Goal: Task Accomplishment & Management: Complete application form

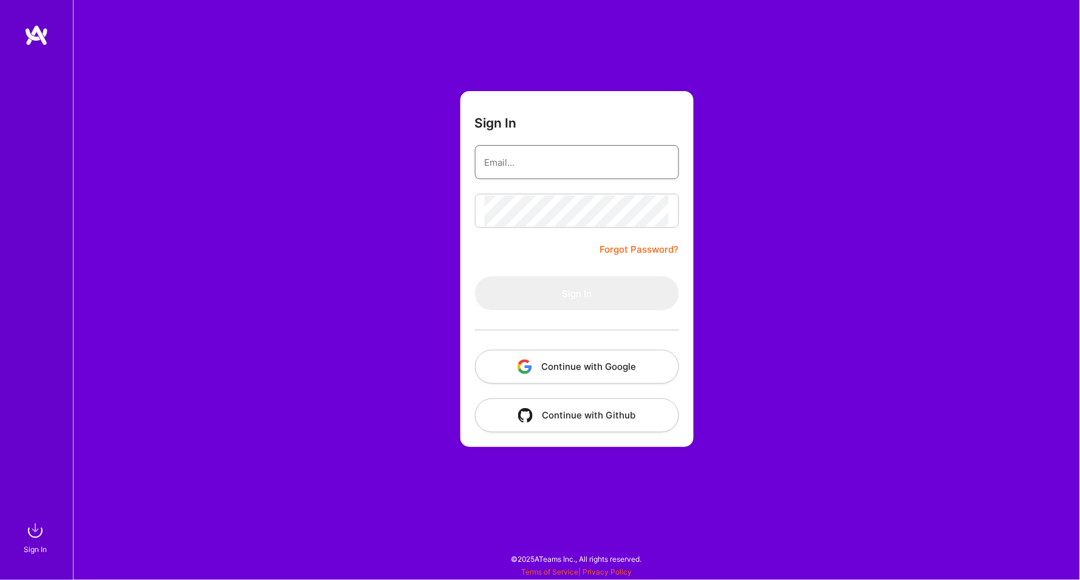
type input "[EMAIL_ADDRESS][DOMAIN_NAME]"
click at [576, 293] on button "Sign In" at bounding box center [577, 293] width 204 height 34
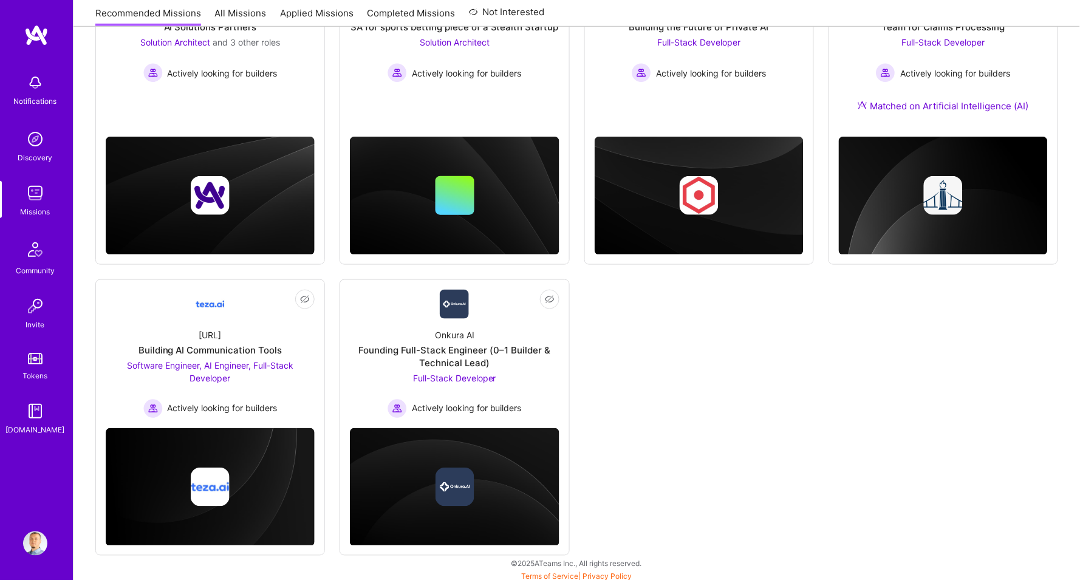
scroll to position [247, 0]
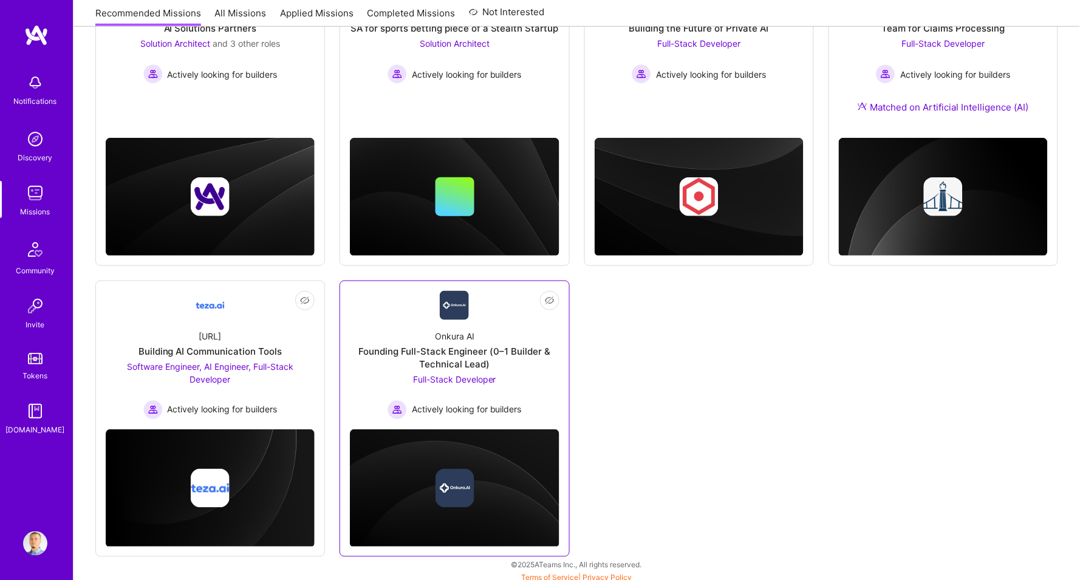
click at [528, 388] on div "Onkura AI Founding Full-Stack Engineer (0–1 Builder & Technical Lead) Full-Stac…" at bounding box center [454, 370] width 209 height 100
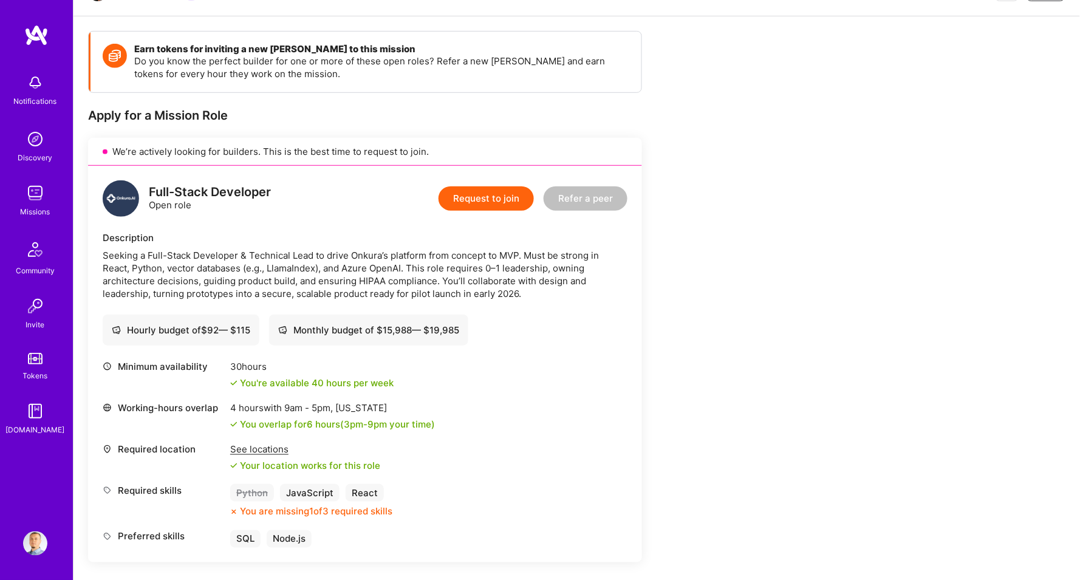
scroll to position [146, 0]
click at [199, 286] on div "Seeking a Full-Stack Developer & Technical Lead to drive Onkura’s platform from…" at bounding box center [365, 275] width 525 height 51
click at [216, 285] on div "Seeking a Full-Stack Developer & Technical Lead to drive Onkura’s platform from…" at bounding box center [365, 275] width 525 height 51
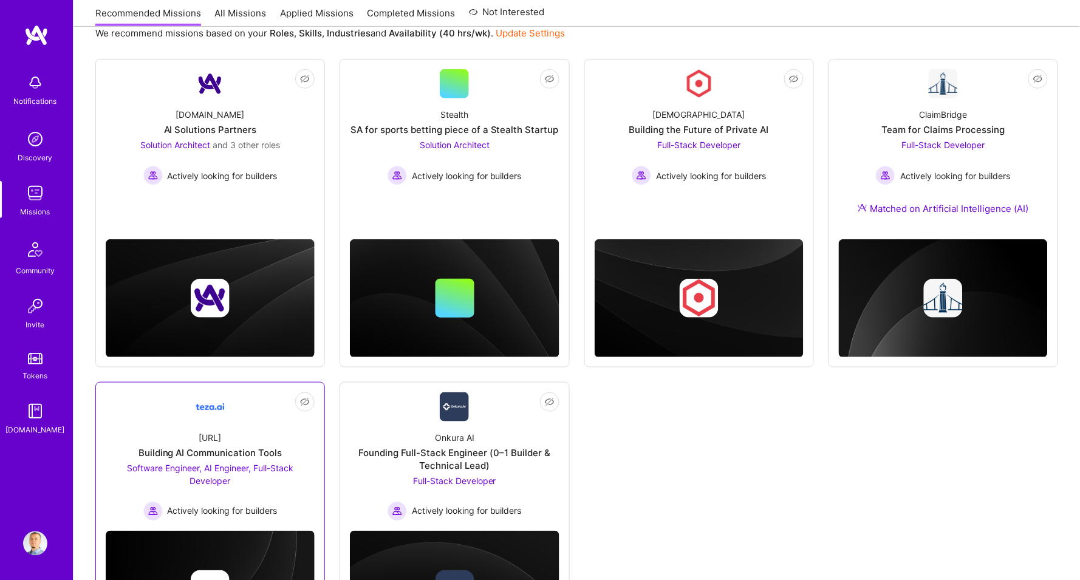
scroll to position [247, 0]
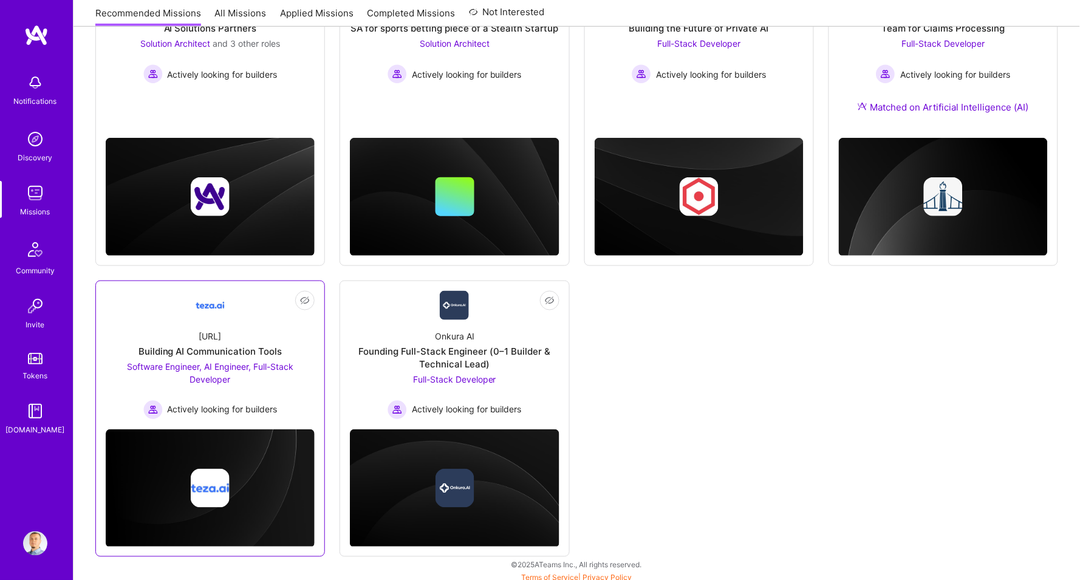
click at [257, 386] on div "Software Engineer, AI Engineer, Full-Stack Developer Actively looking for build…" at bounding box center [210, 390] width 209 height 60
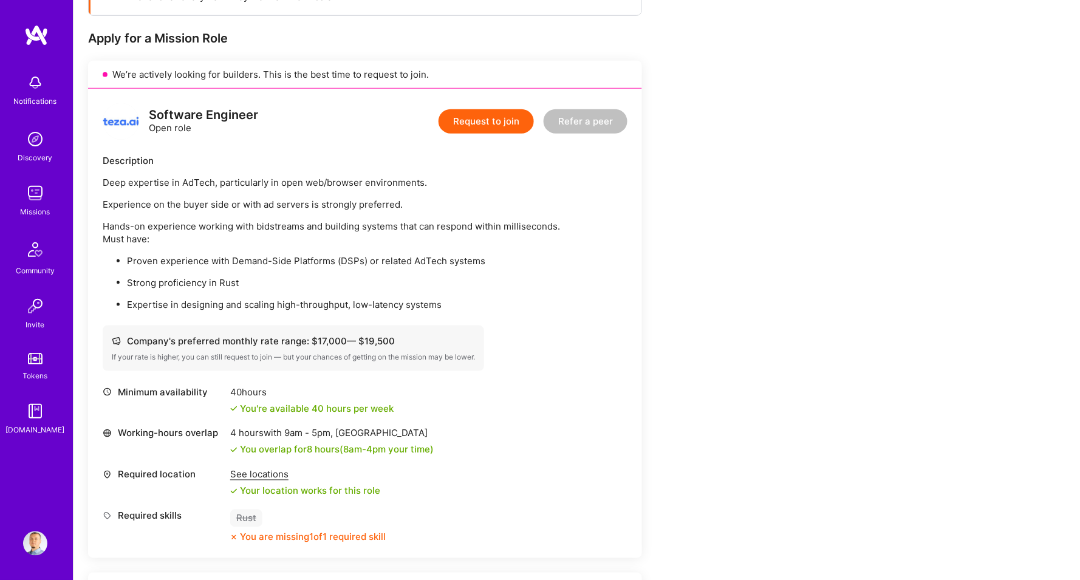
scroll to position [238, 0]
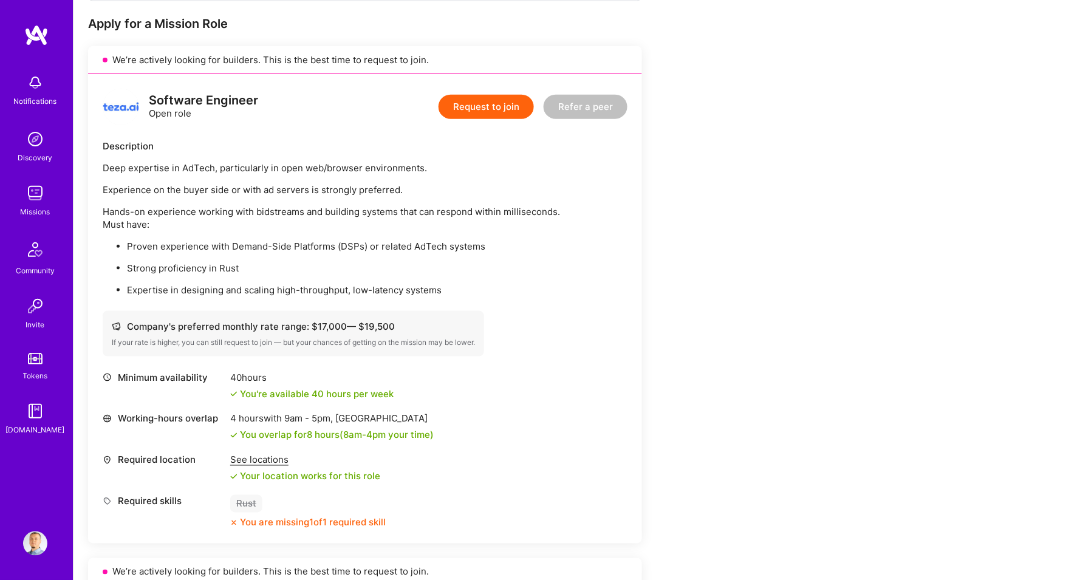
click at [196, 240] on p "Proven experience with Demand-Side Platforms (DSPs) or related AdTech systems" at bounding box center [377, 246] width 501 height 13
click at [197, 264] on p "Strong proficiency in Rust" at bounding box center [377, 268] width 501 height 13
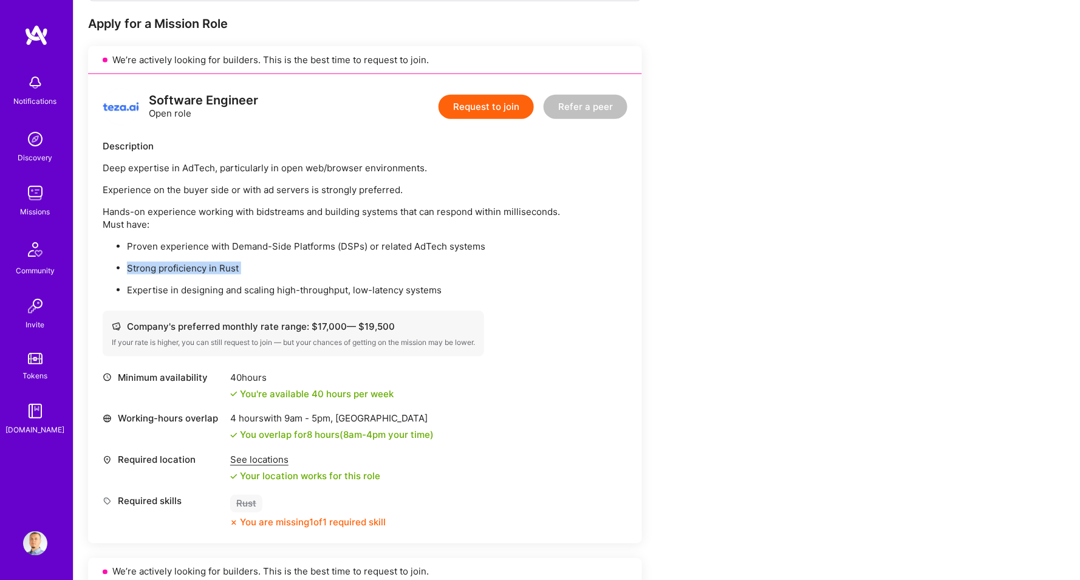
click at [197, 264] on p "Strong proficiency in Rust" at bounding box center [377, 268] width 501 height 13
click at [202, 262] on p "Strong proficiency in Rust" at bounding box center [377, 268] width 501 height 13
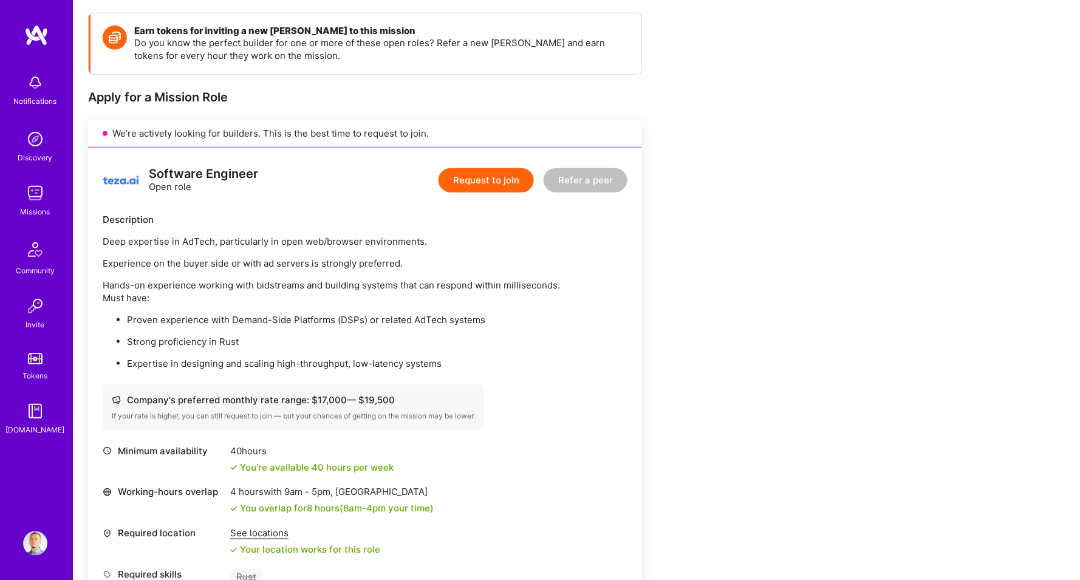
scroll to position [161, 0]
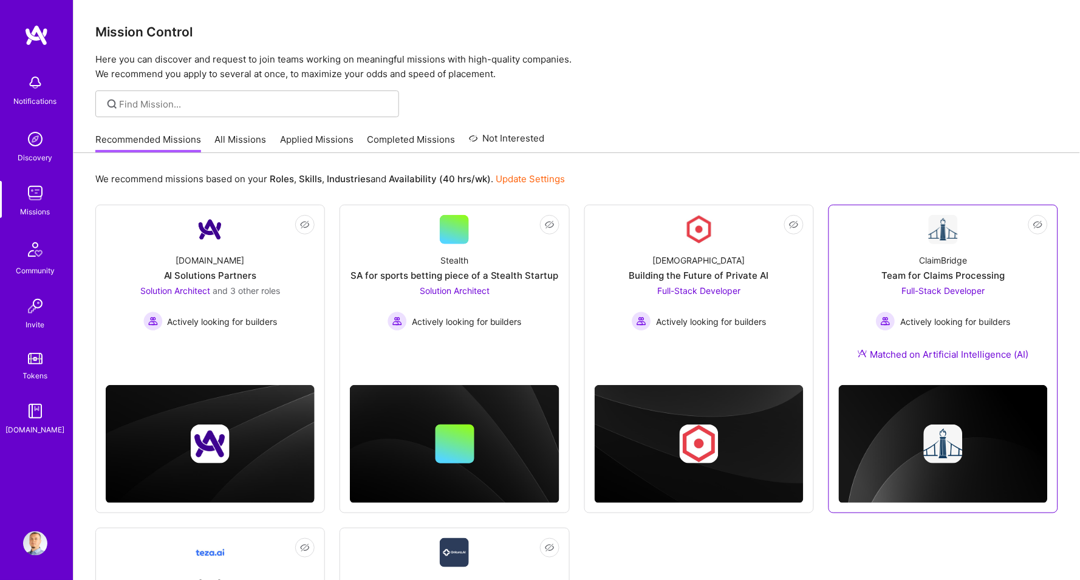
click at [959, 385] on img at bounding box center [943, 444] width 209 height 118
click at [949, 361] on div "ClaimBridge Team for Claims Processing Full-Stack Developer Actively looking fo…" at bounding box center [943, 309] width 209 height 131
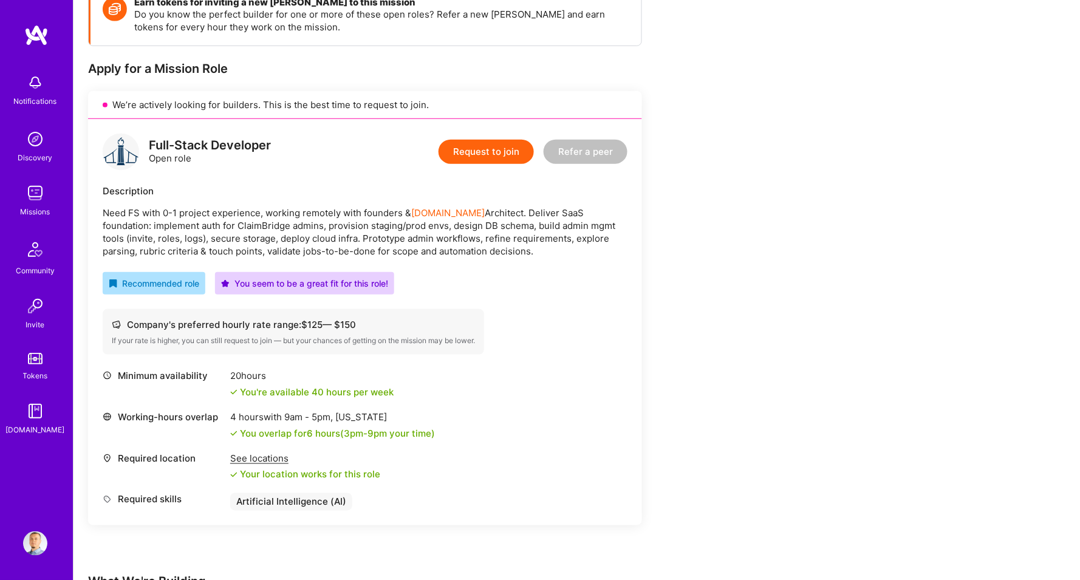
scroll to position [191, 0]
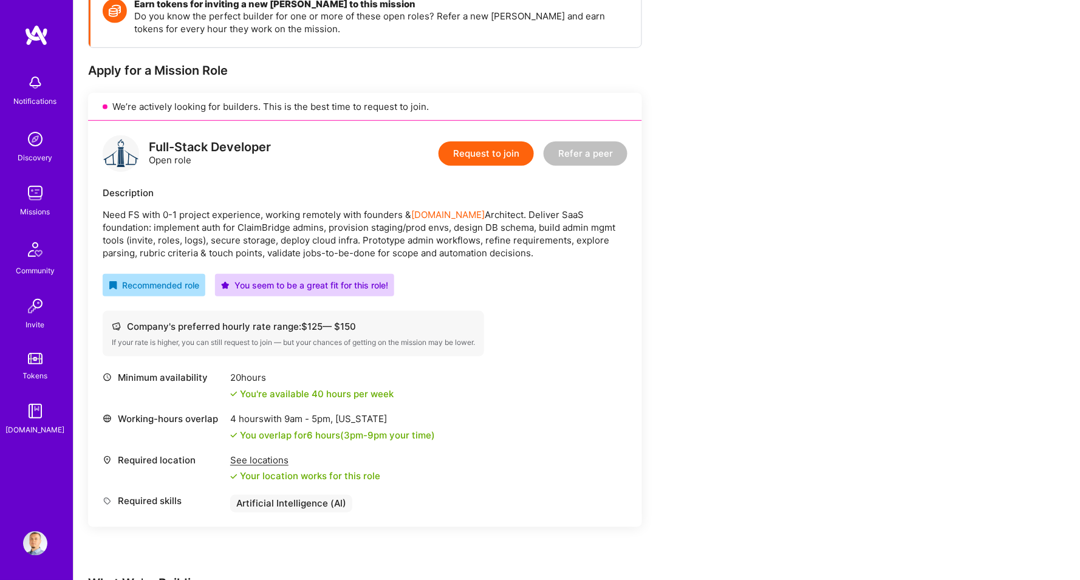
click at [374, 208] on p "Need FS with 0-1 project experience, working remotely with founders & [DOMAIN_N…" at bounding box center [365, 233] width 525 height 51
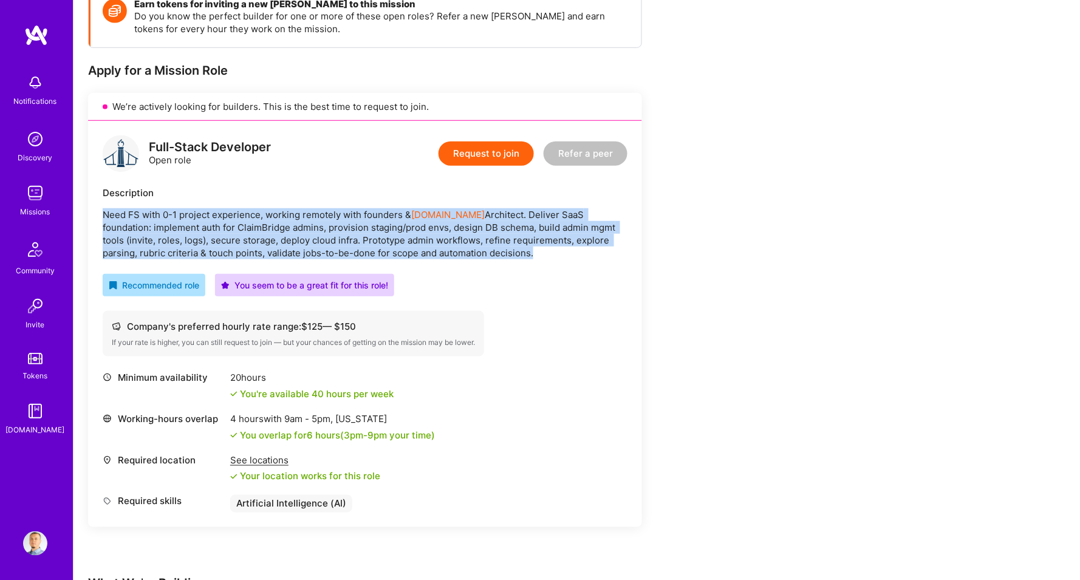
click at [374, 208] on p "Need FS with 0-1 project experience, working remotely with founders & [DOMAIN_N…" at bounding box center [365, 233] width 525 height 51
click at [312, 208] on p "Need FS with 0-1 project experience, working remotely with founders & [DOMAIN_N…" at bounding box center [365, 233] width 525 height 51
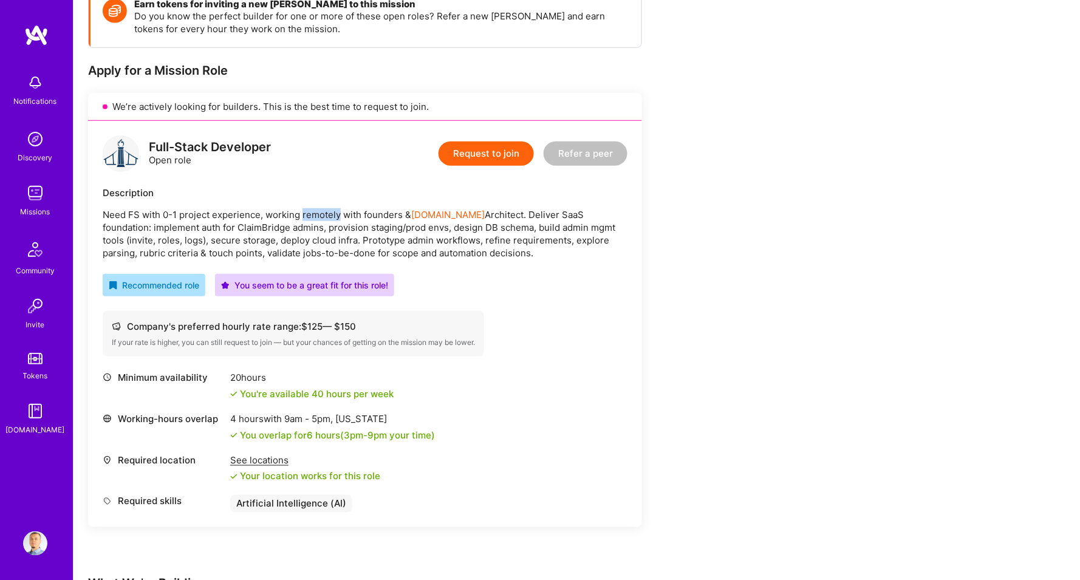
click at [312, 208] on p "Need FS with 0-1 project experience, working remotely with founders & [DOMAIN_N…" at bounding box center [365, 233] width 525 height 51
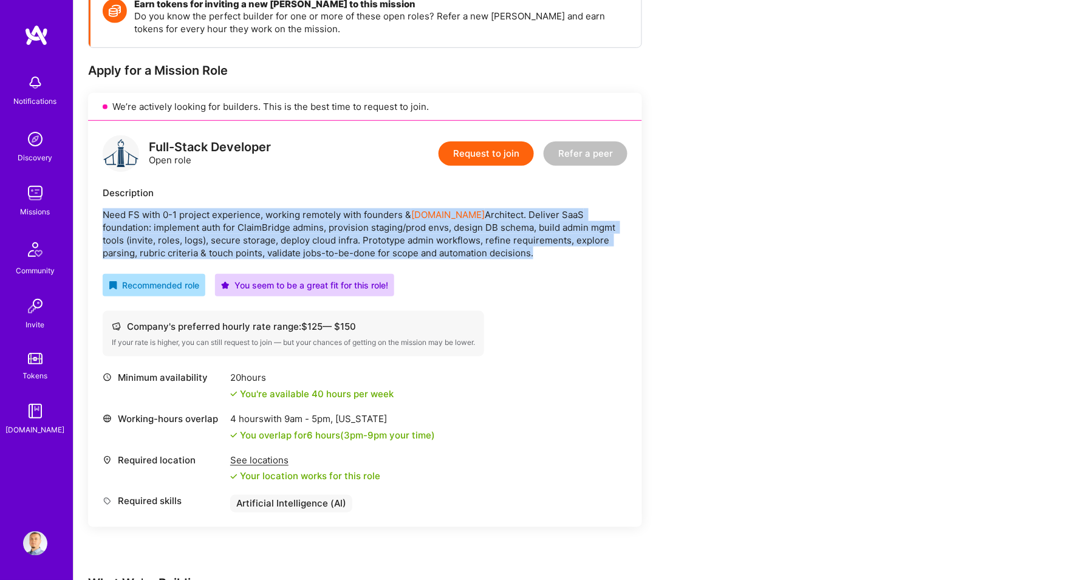
click at [312, 208] on p "Need FS with 0-1 project experience, working remotely with founders & [DOMAIN_N…" at bounding box center [365, 233] width 525 height 51
click at [278, 209] on p "Need FS with 0-1 project experience, working remotely with founders & [DOMAIN_N…" at bounding box center [365, 233] width 525 height 51
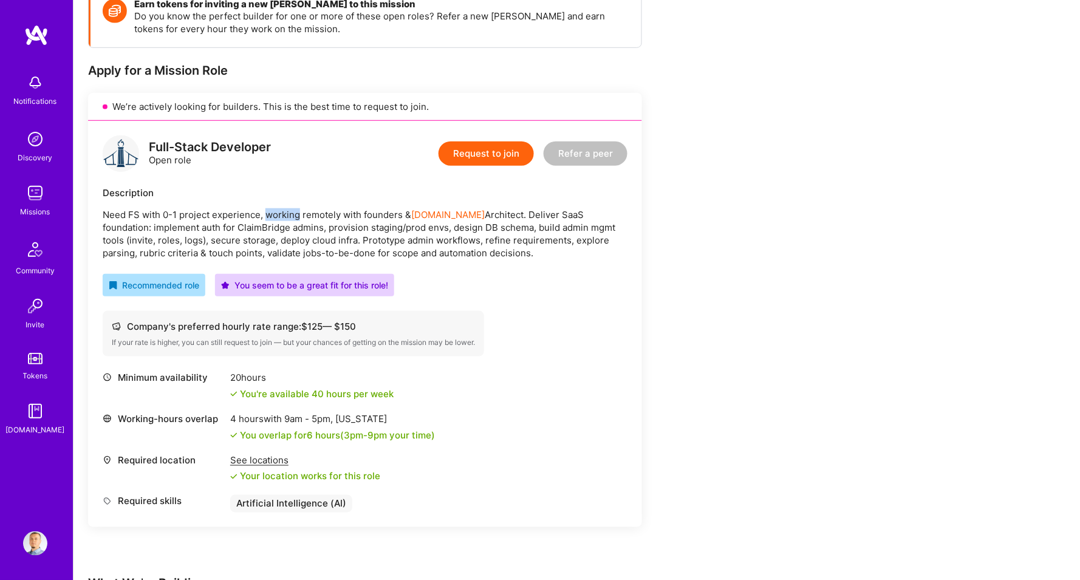
click at [278, 209] on p "Need FS with 0-1 project experience, working remotely with founders & [DOMAIN_N…" at bounding box center [365, 233] width 525 height 51
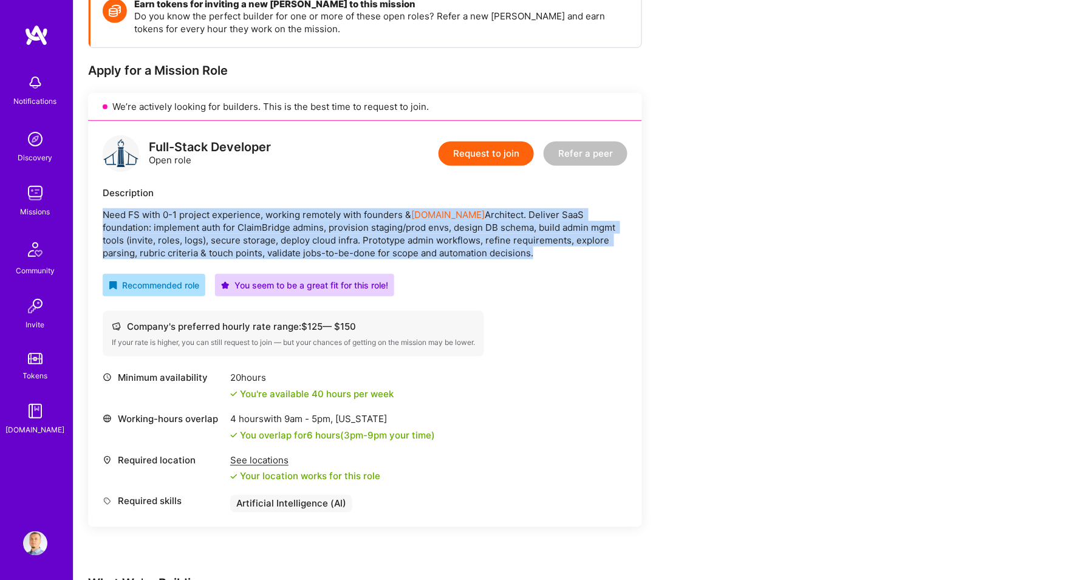
click at [278, 209] on p "Need FS with 0-1 project experience, working remotely with founders & [DOMAIN_N…" at bounding box center [365, 233] width 525 height 51
click at [250, 209] on p "Need FS with 0-1 project experience, working remotely with founders & [DOMAIN_N…" at bounding box center [365, 233] width 525 height 51
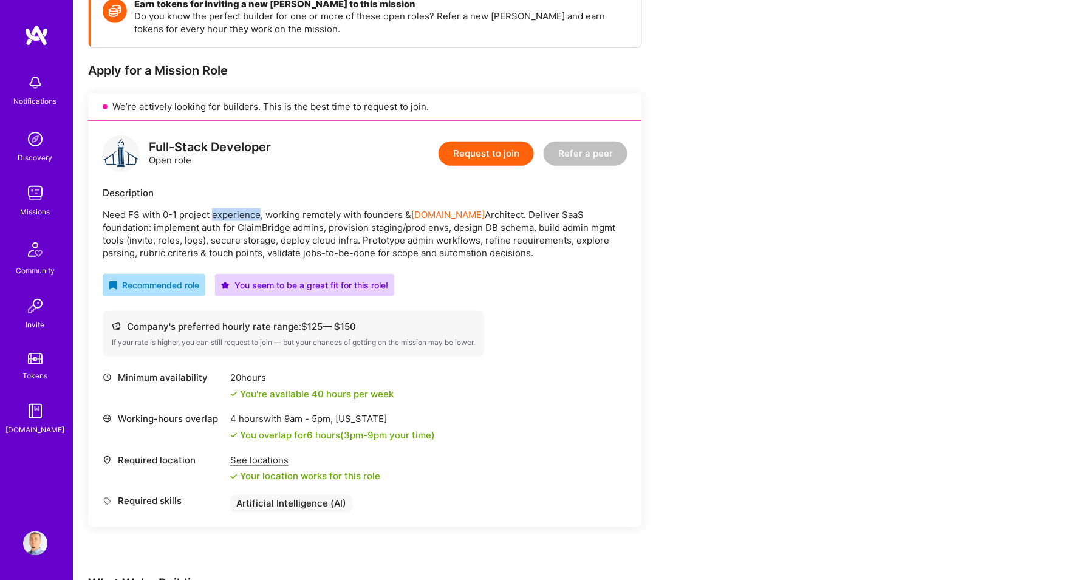
click at [250, 209] on p "Need FS with 0-1 project experience, working remotely with founders & [DOMAIN_N…" at bounding box center [365, 233] width 525 height 51
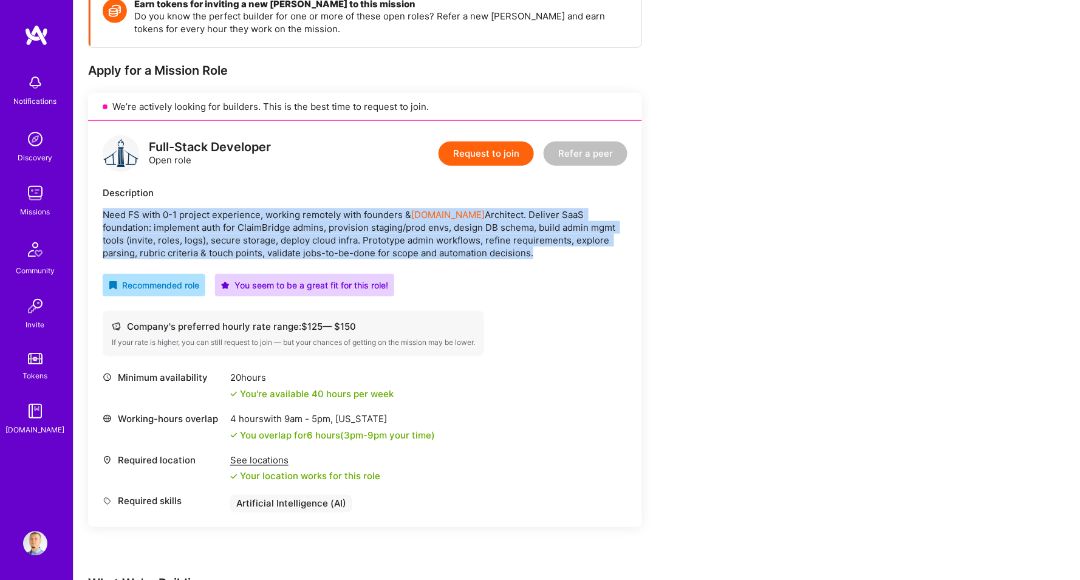
click at [250, 209] on p "Need FS with 0-1 project experience, working remotely with founders & [DOMAIN_N…" at bounding box center [365, 233] width 525 height 51
click at [195, 208] on p "Need FS with 0-1 project experience, working remotely with founders & [DOMAIN_N…" at bounding box center [365, 233] width 525 height 51
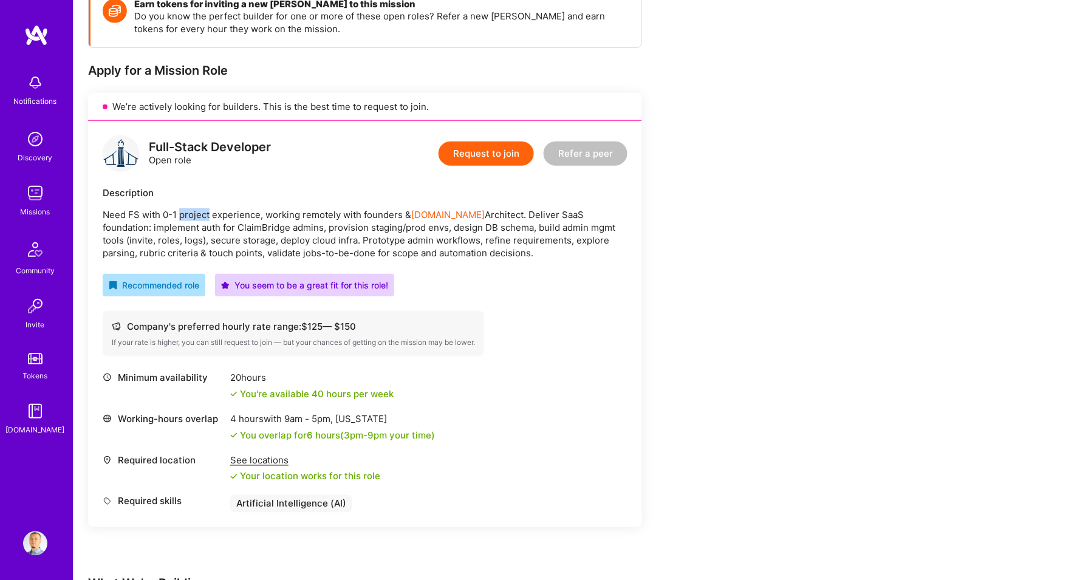
click at [195, 208] on p "Need FS with 0-1 project experience, working remotely with founders & [DOMAIN_N…" at bounding box center [365, 233] width 525 height 51
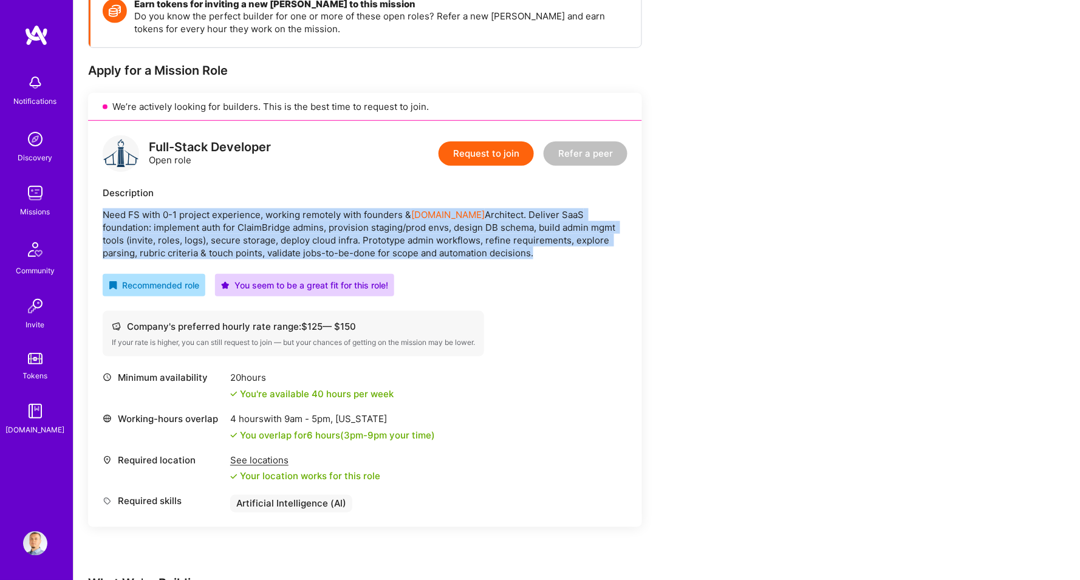
click at [195, 208] on p "Need FS with 0-1 project experience, working remotely with founders & [DOMAIN_N…" at bounding box center [365, 233] width 525 height 51
click at [179, 211] on p "Need FS with 0-1 project experience, working remotely with founders & [DOMAIN_N…" at bounding box center [365, 233] width 525 height 51
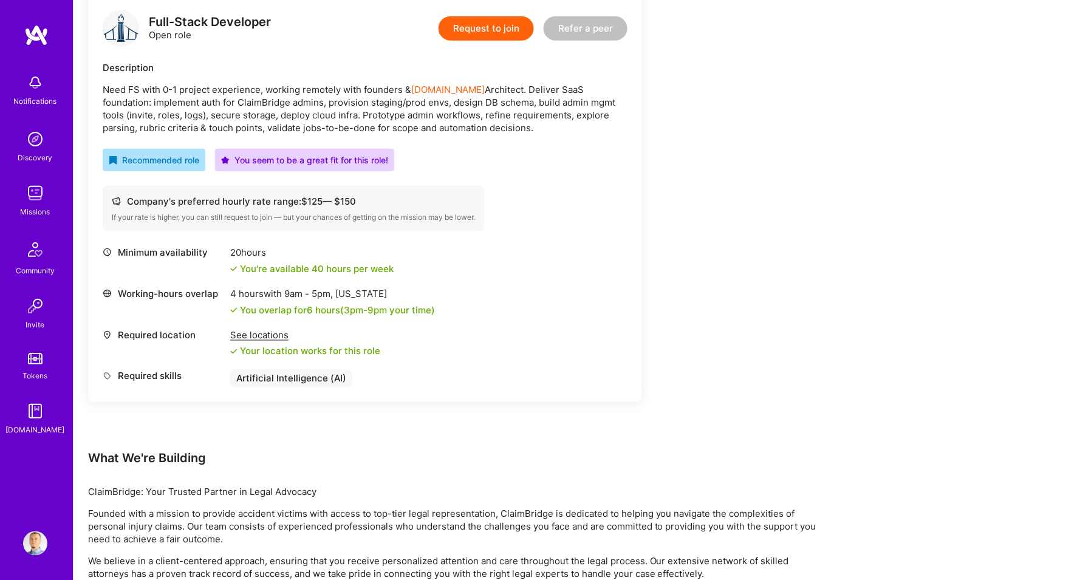
scroll to position [318, 0]
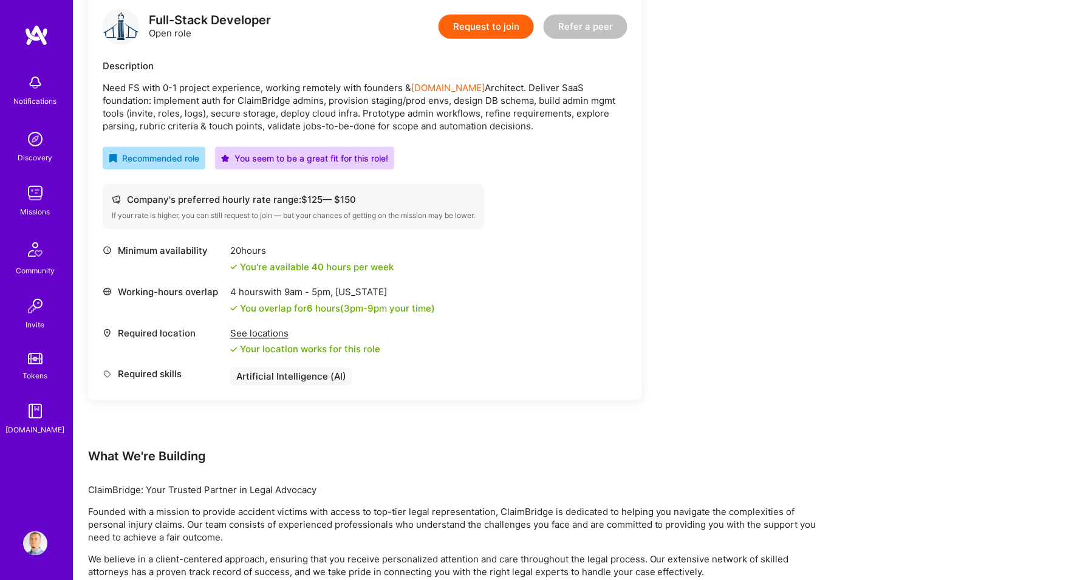
drag, startPoint x: 296, startPoint y: 244, endPoint x: 213, endPoint y: 244, distance: 83.2
click at [213, 244] on div "Minimum availability 20 hours You're available 40 hours per week" at bounding box center [365, 258] width 525 height 29
click at [236, 244] on div "20 hours" at bounding box center [311, 250] width 163 height 13
click at [245, 244] on div "20 hours" at bounding box center [311, 250] width 163 height 13
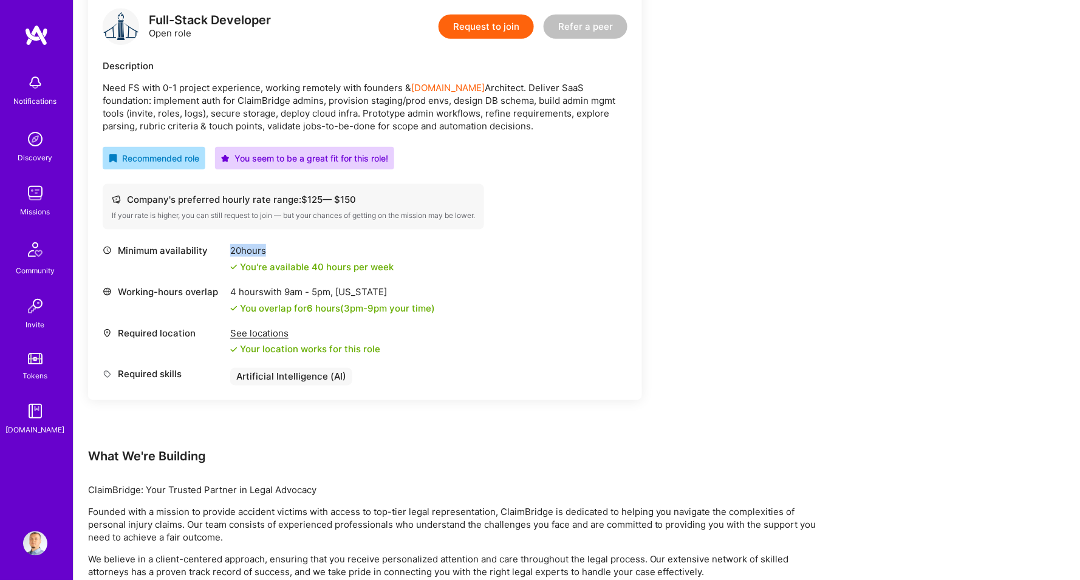
click at [245, 244] on div "20 hours" at bounding box center [311, 250] width 163 height 13
click at [250, 285] on div "4 hours with 9am - 5pm , [US_STATE]" at bounding box center [332, 291] width 205 height 13
click at [264, 285] on div "4 hours with 9am - 5pm , [US_STATE]" at bounding box center [332, 291] width 205 height 13
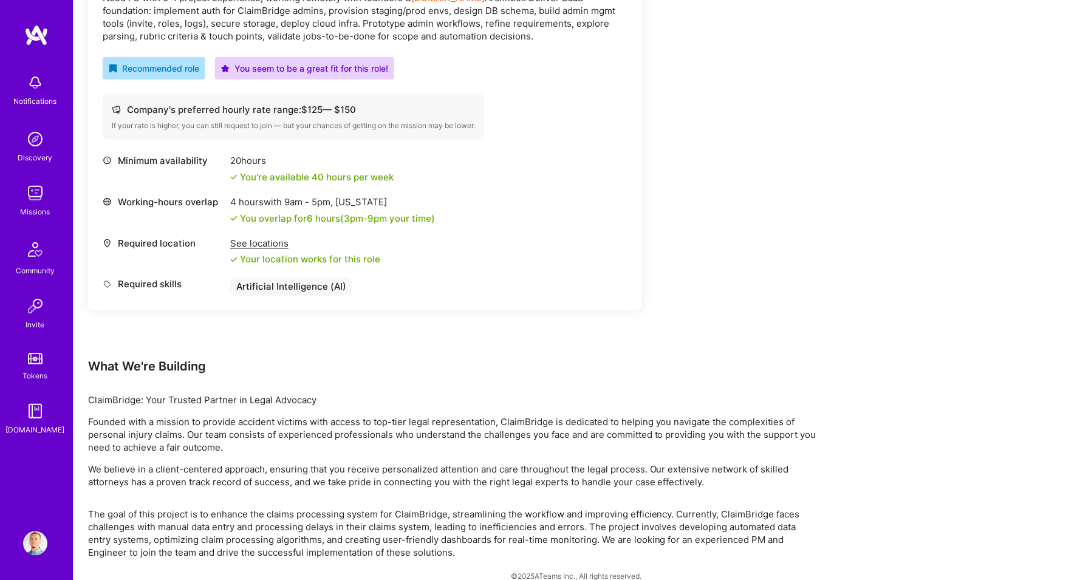
scroll to position [408, 0]
click at [165, 379] on div "Earn tokens for inviting a new [PERSON_NAME] to this mission Do you know the pe…" at bounding box center [452, 165] width 729 height 790
click at [160, 395] on p "ClaimBridge: Your Trusted Partner in Legal Advocacy" at bounding box center [452, 401] width 729 height 13
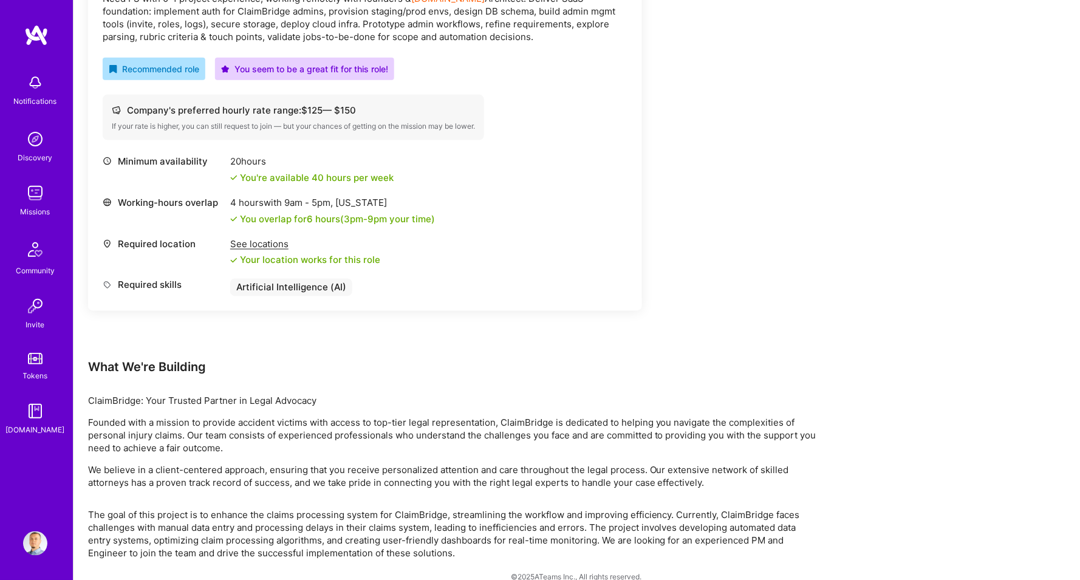
click at [179, 395] on p "ClaimBridge: Your Trusted Partner in Legal Advocacy" at bounding box center [452, 401] width 729 height 13
click at [202, 417] on p "Founded with a mission to provide accident victims with access to top-tier lega…" at bounding box center [452, 436] width 729 height 38
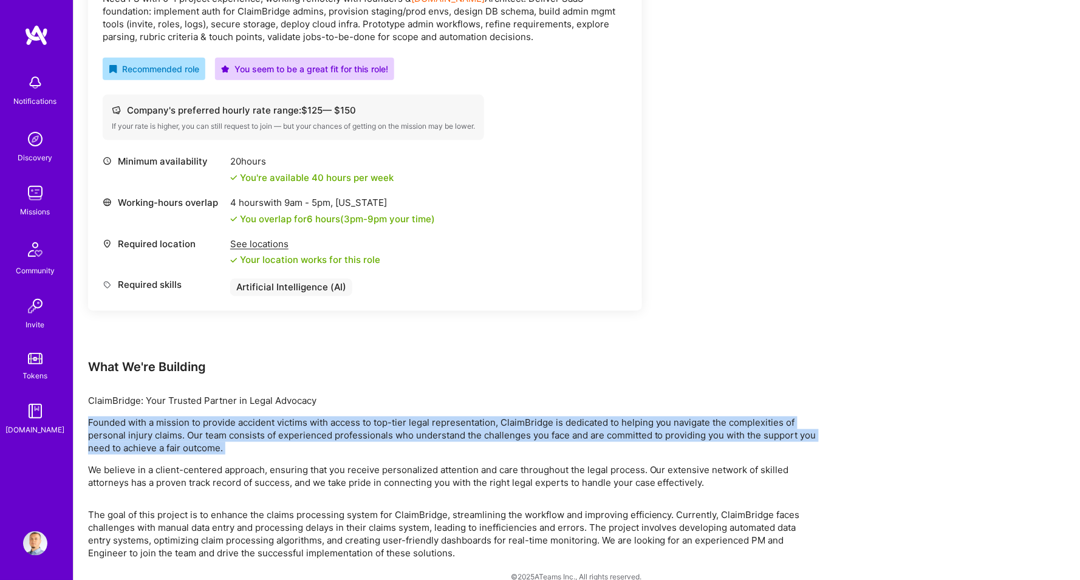
click at [202, 417] on p "Founded with a mission to provide accident victims with access to top-tier lega…" at bounding box center [452, 436] width 729 height 38
click at [213, 430] on p "Founded with a mission to provide accident victims with access to top-tier lega…" at bounding box center [452, 436] width 729 height 38
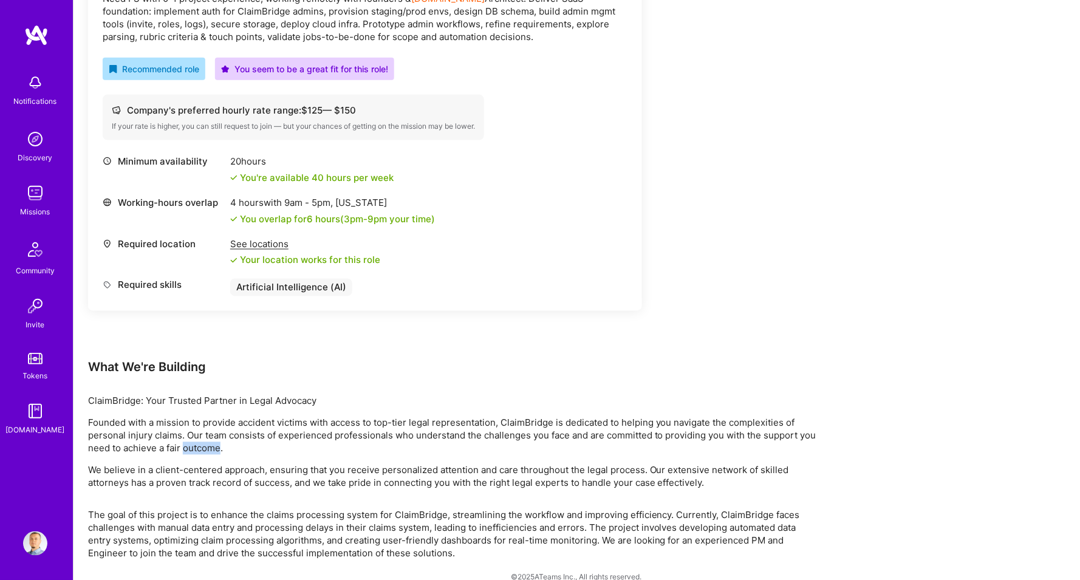
click at [213, 430] on p "Founded with a mission to provide accident victims with access to top-tier lega…" at bounding box center [452, 436] width 729 height 38
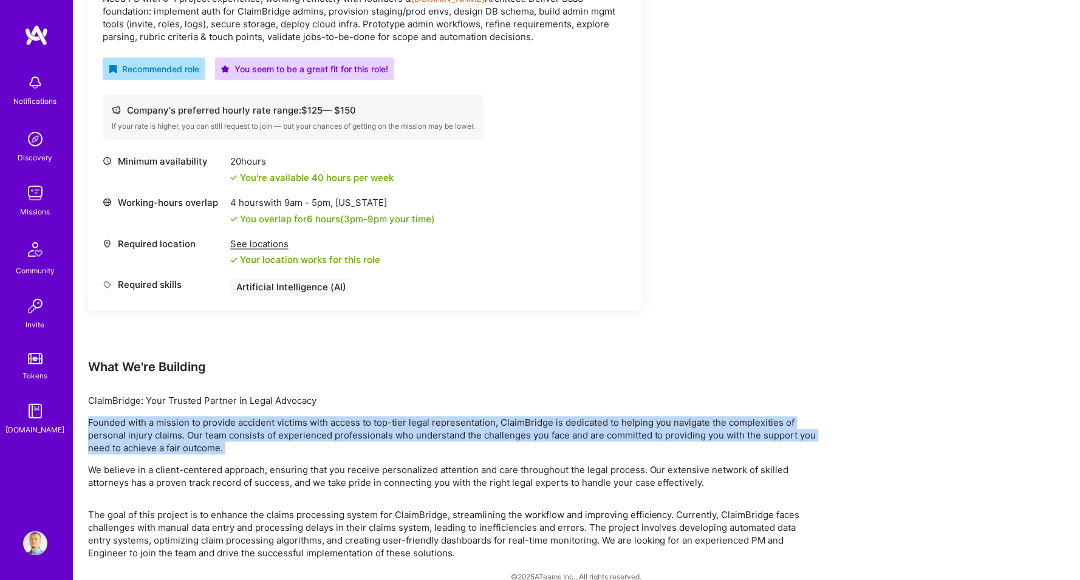
click at [213, 430] on p "Founded with a mission to provide accident victims with access to top-tier lega…" at bounding box center [452, 436] width 729 height 38
click at [209, 422] on p "Founded with a mission to provide accident victims with access to top-tier lega…" at bounding box center [452, 436] width 729 height 38
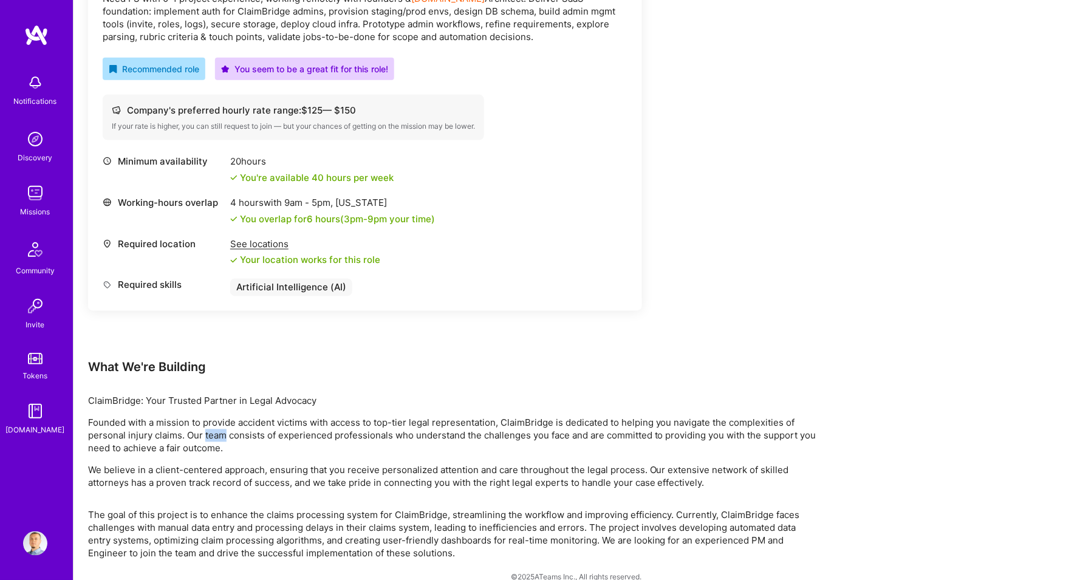
click at [209, 422] on p "Founded with a mission to provide accident victims with access to top-tier lega…" at bounding box center [452, 436] width 729 height 38
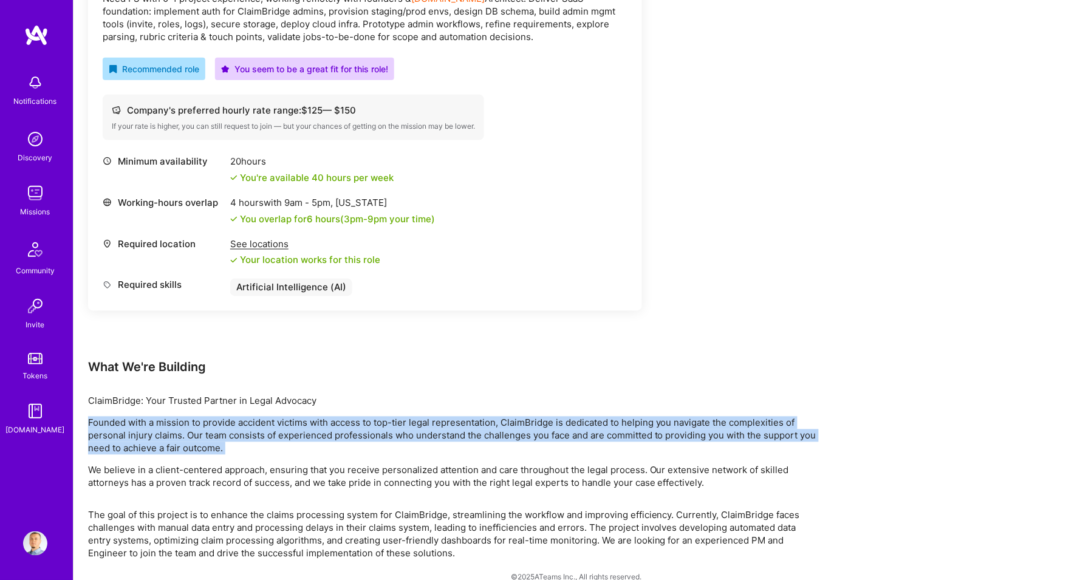
click at [209, 422] on p "Founded with a mission to provide accident victims with access to top-tier lega…" at bounding box center [452, 436] width 729 height 38
click at [230, 431] on p "Founded with a mission to provide accident victims with access to top-tier lega…" at bounding box center [452, 436] width 729 height 38
drag, startPoint x: 233, startPoint y: 429, endPoint x: 84, endPoint y: 412, distance: 150.4
click at [84, 412] on div "Earn tokens for inviting a new [PERSON_NAME] to this mission Do you know the pe…" at bounding box center [576, 176] width 1007 height 843
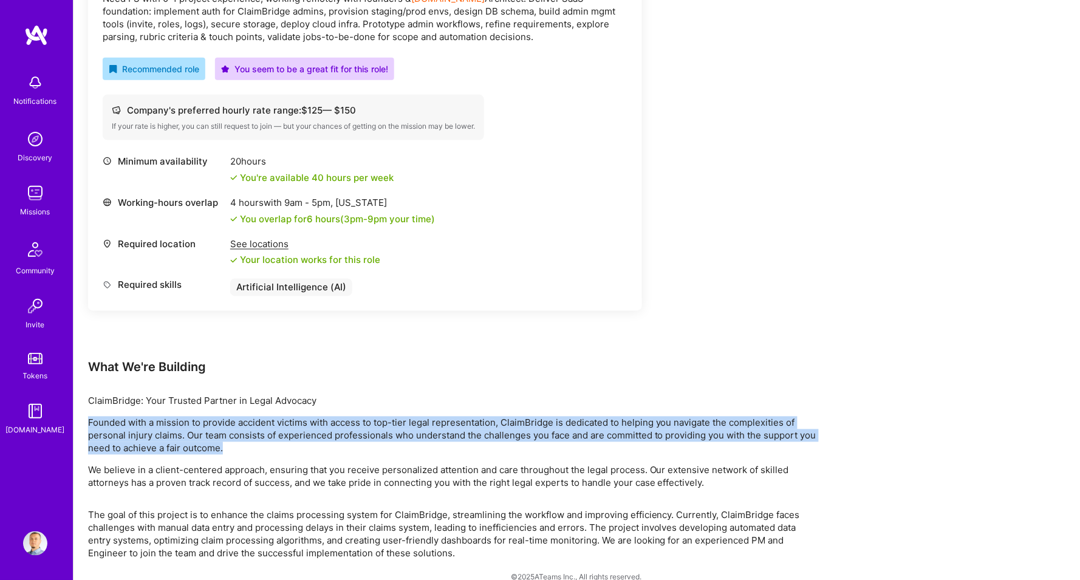
drag, startPoint x: 84, startPoint y: 412, endPoint x: 220, endPoint y: 435, distance: 137.9
click at [220, 435] on div "Earn tokens for inviting a new [PERSON_NAME] to this mission Do you know the pe…" at bounding box center [576, 176] width 1007 height 843
click at [220, 435] on p "Founded with a mission to provide accident victims with access to top-tier lega…" at bounding box center [452, 436] width 729 height 38
drag, startPoint x: 241, startPoint y: 439, endPoint x: 90, endPoint y: 409, distance: 153.4
click at [90, 417] on p "Founded with a mission to provide accident victims with access to top-tier lega…" at bounding box center [452, 436] width 729 height 38
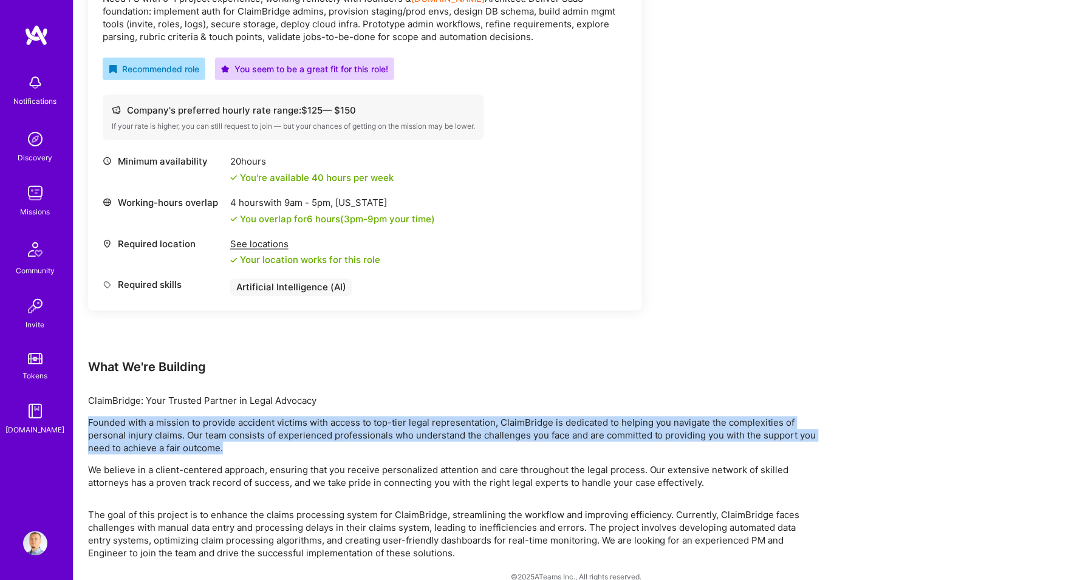
click at [90, 417] on p "Founded with a mission to provide accident victims with access to top-tier lega…" at bounding box center [452, 436] width 729 height 38
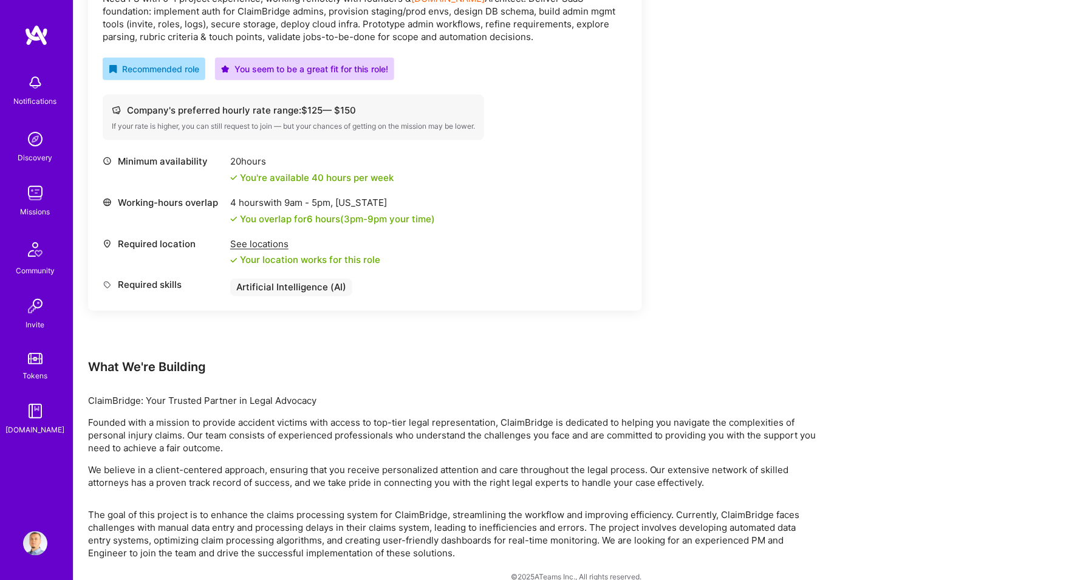
click at [94, 464] on p "We believe in a client-centered approach, ensuring that you receive personalize…" at bounding box center [452, 477] width 729 height 26
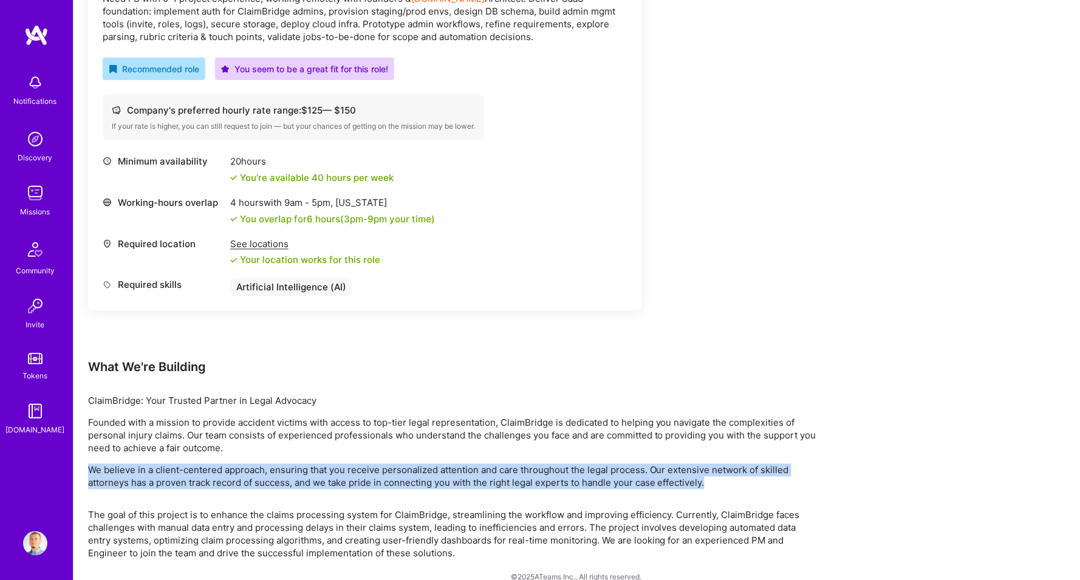
drag, startPoint x: 89, startPoint y: 456, endPoint x: 109, endPoint y: 473, distance: 26.2
click at [109, 473] on p "We believe in a client-centered approach, ensuring that you receive personalize…" at bounding box center [452, 477] width 729 height 26
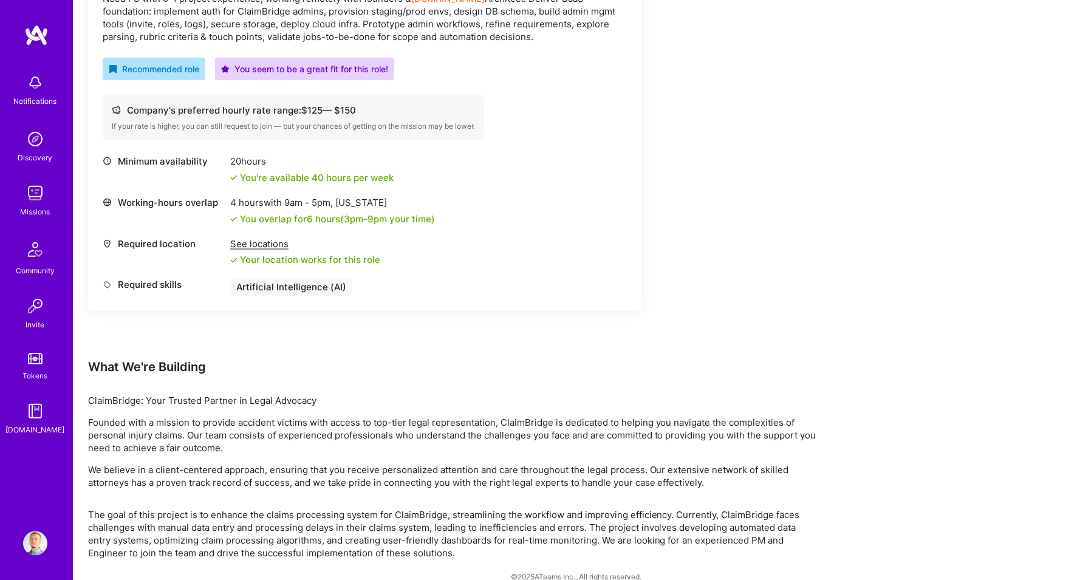
click at [97, 509] on p "The goal of this project is to enhance the claims processing system for ClaimBr…" at bounding box center [452, 534] width 729 height 51
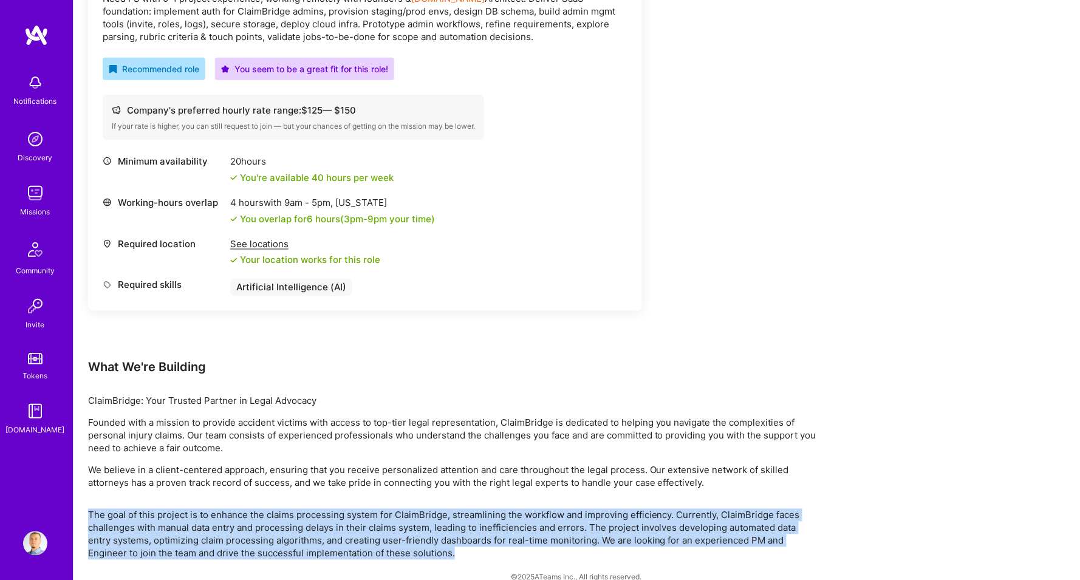
drag, startPoint x: 84, startPoint y: 496, endPoint x: 463, endPoint y: 536, distance: 381.8
click at [463, 536] on div "Earn tokens for inviting a new [PERSON_NAME] to this mission Do you know the pe…" at bounding box center [576, 176] width 1007 height 843
click at [463, 536] on p "The goal of this project is to enhance the claims processing system for ClaimBr…" at bounding box center [452, 534] width 729 height 51
drag, startPoint x: 473, startPoint y: 539, endPoint x: 87, endPoint y: 502, distance: 387.4
click at [87, 502] on div "Earn tokens for inviting a new [PERSON_NAME] to this mission Do you know the pe…" at bounding box center [576, 176] width 1007 height 843
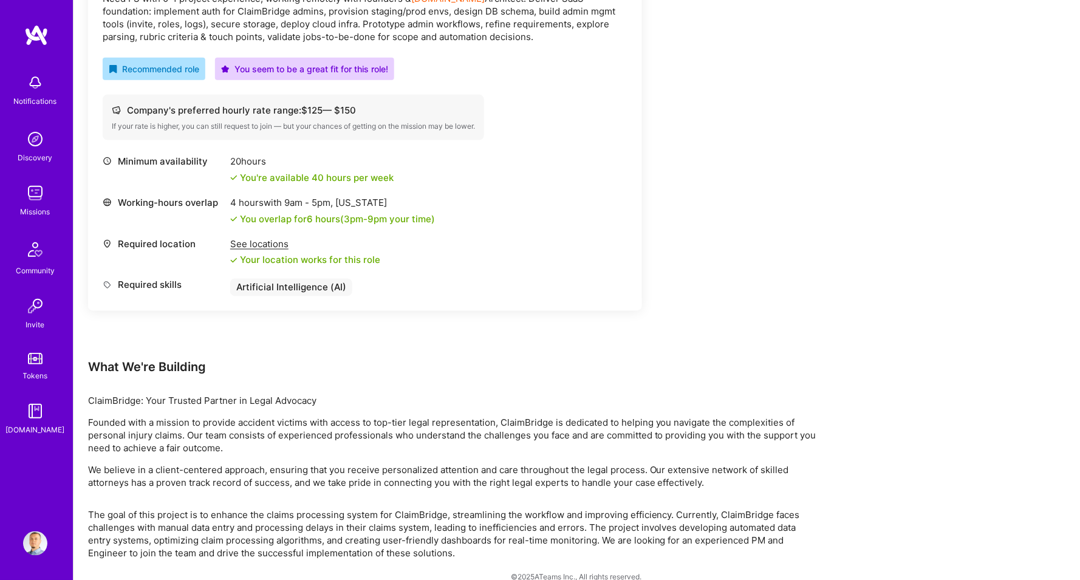
click at [87, 502] on div "Earn tokens for inviting a new [PERSON_NAME] to this mission Do you know the pe…" at bounding box center [576, 176] width 1007 height 843
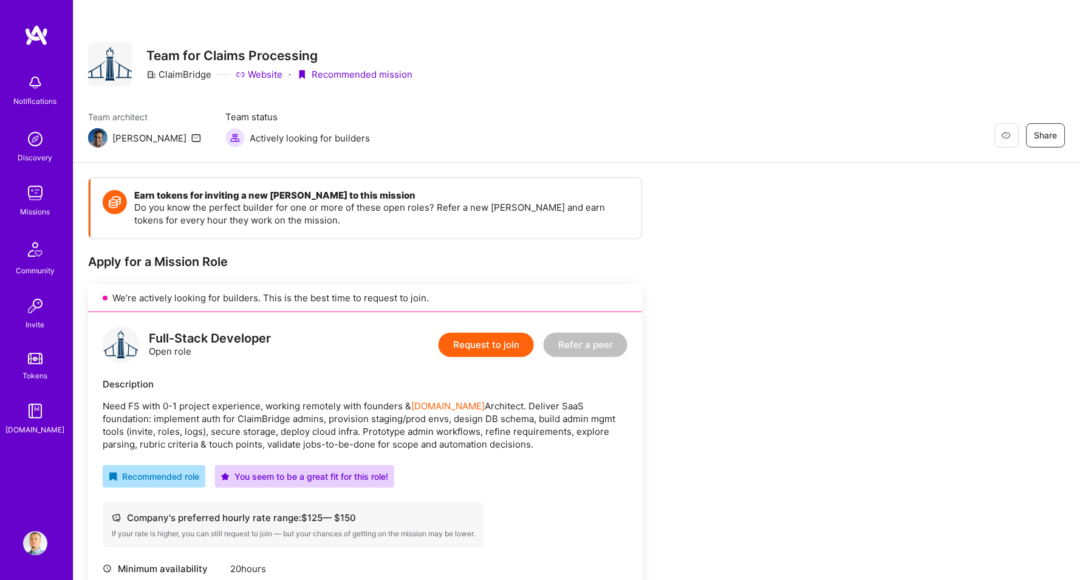
scroll to position [67, 0]
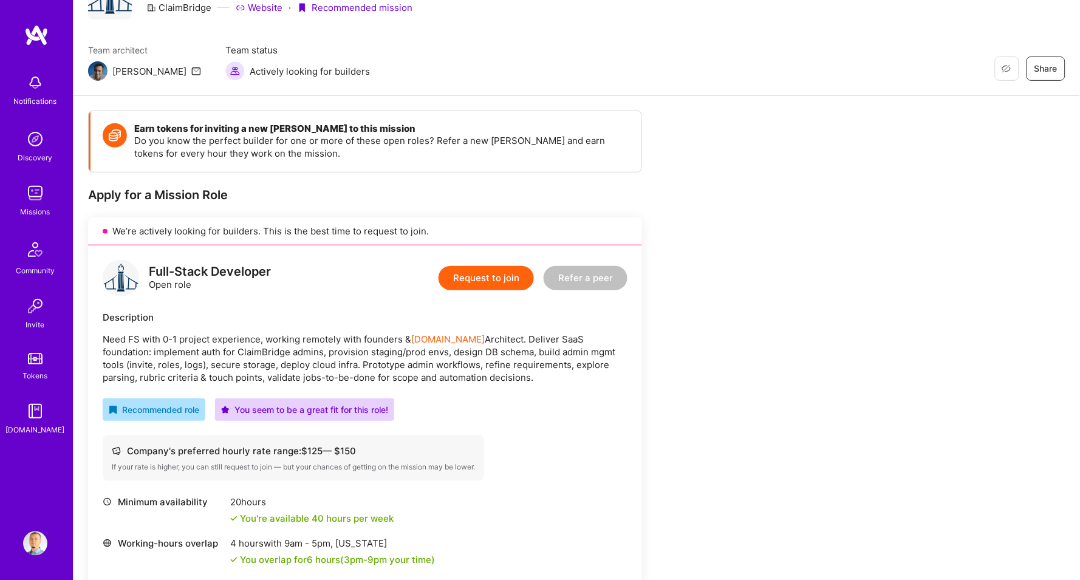
click at [224, 334] on p "Need FS with 0-1 project experience, working remotely with founders & [DOMAIN_N…" at bounding box center [365, 358] width 525 height 51
click at [197, 334] on p "Need FS with 0-1 project experience, working remotely with founders & [DOMAIN_N…" at bounding box center [365, 358] width 525 height 51
click at [226, 334] on p "Need FS with 0-1 project experience, working remotely with founders & [DOMAIN_N…" at bounding box center [365, 358] width 525 height 51
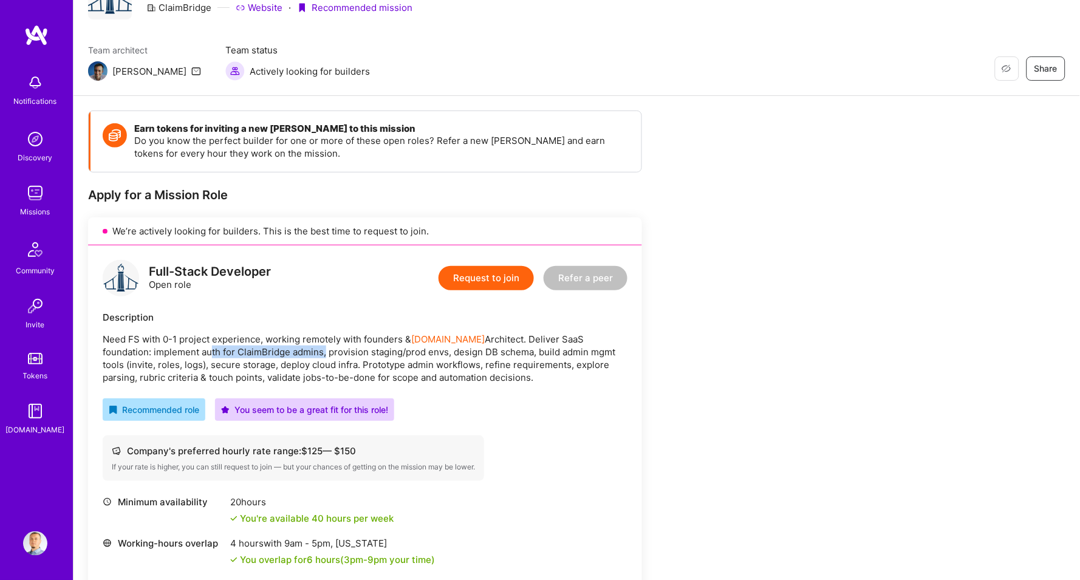
drag, startPoint x: 157, startPoint y: 346, endPoint x: 270, endPoint y: 352, distance: 113.1
click at [270, 352] on p "Need FS with 0-1 project experience, working remotely with founders & [DOMAIN_N…" at bounding box center [365, 358] width 525 height 51
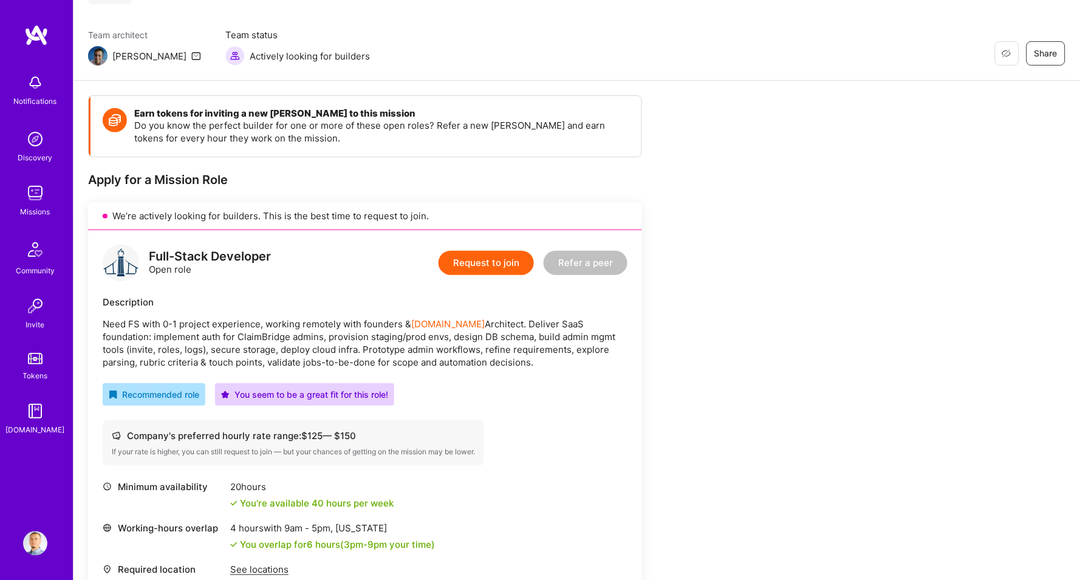
scroll to position [88, 0]
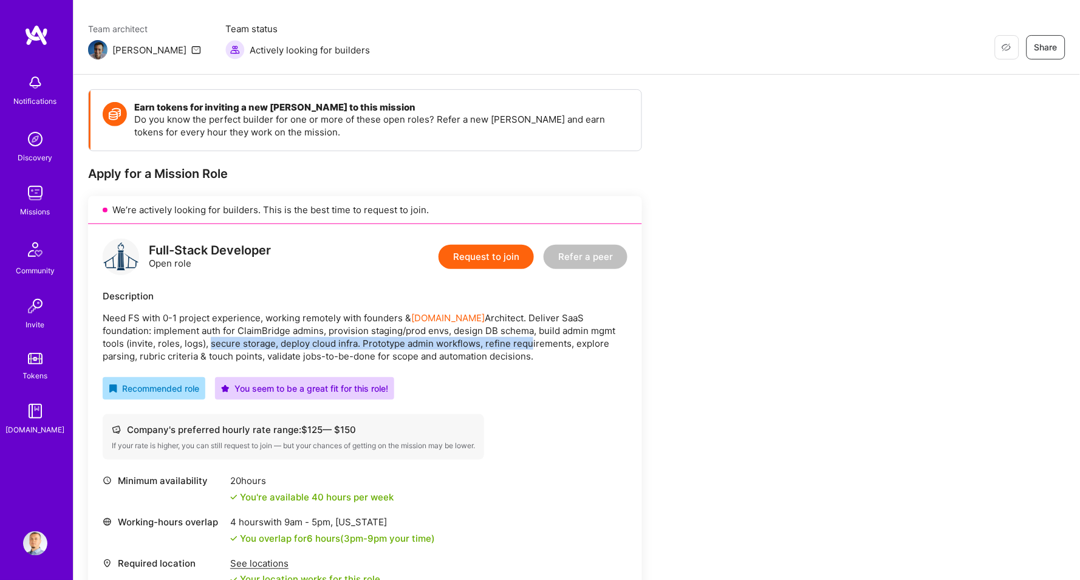
drag, startPoint x: 151, startPoint y: 337, endPoint x: 468, endPoint y: 338, distance: 316.5
click at [468, 338] on p "Need FS with 0-1 project experience, working remotely with founders & [DOMAIN_N…" at bounding box center [365, 337] width 525 height 51
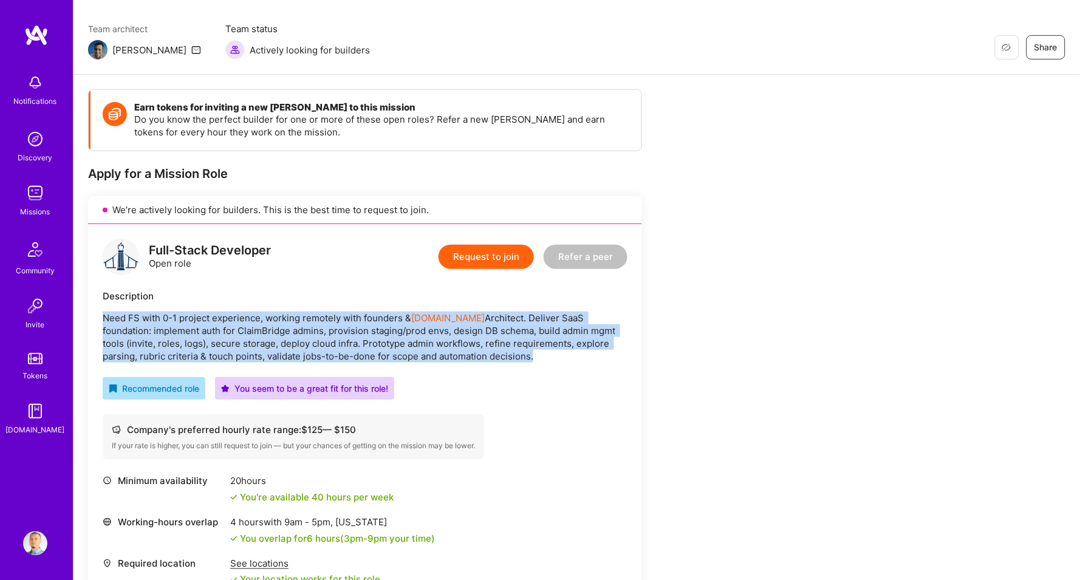
click at [468, 338] on p "Need FS with 0-1 project experience, working remotely with founders & [DOMAIN_N…" at bounding box center [365, 337] width 525 height 51
click at [485, 253] on button "Request to join" at bounding box center [486, 257] width 95 height 24
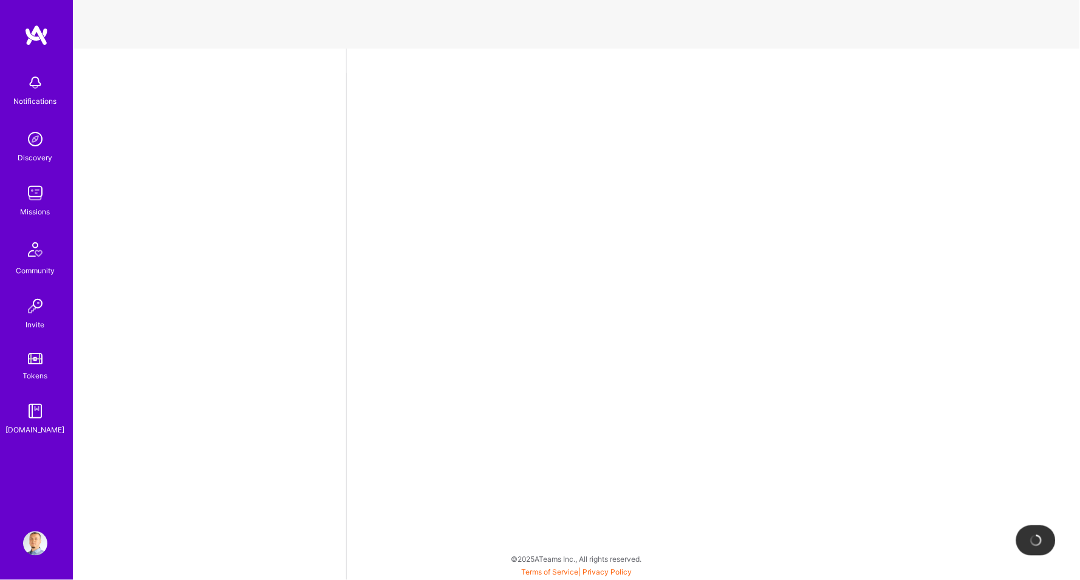
select select "BA"
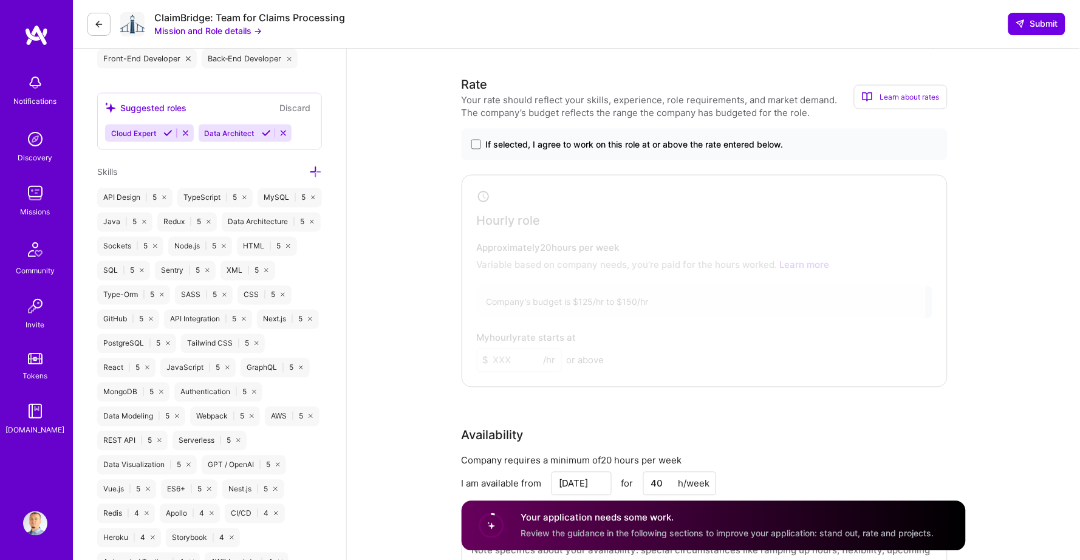
scroll to position [480, 0]
click at [473, 140] on span at bounding box center [476, 145] width 10 height 10
click at [0, 0] on input "If selected, I agree to work on this role at or above the rate entered below." at bounding box center [0, 0] width 0 height 0
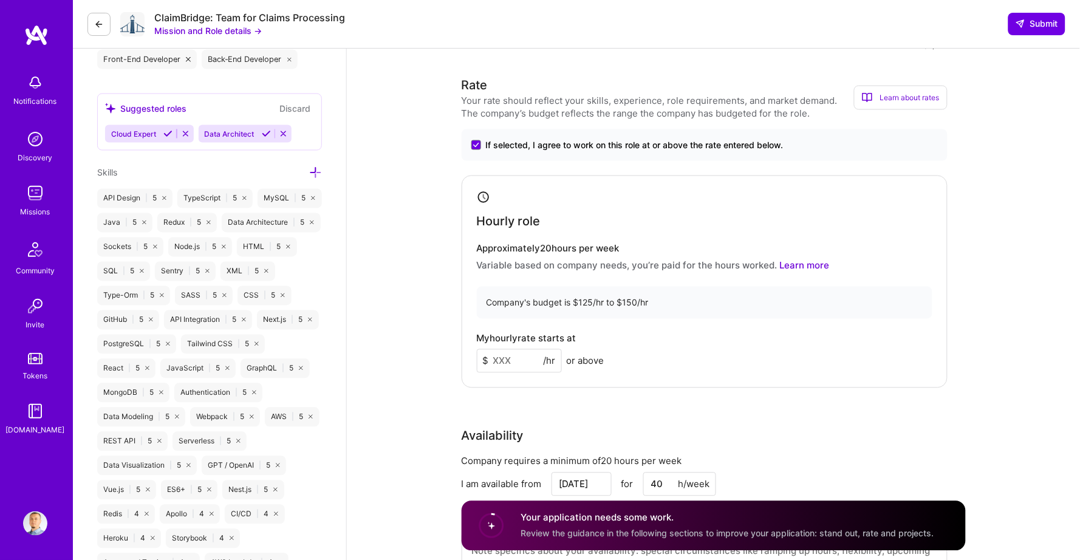
click at [501, 352] on input at bounding box center [519, 361] width 85 height 24
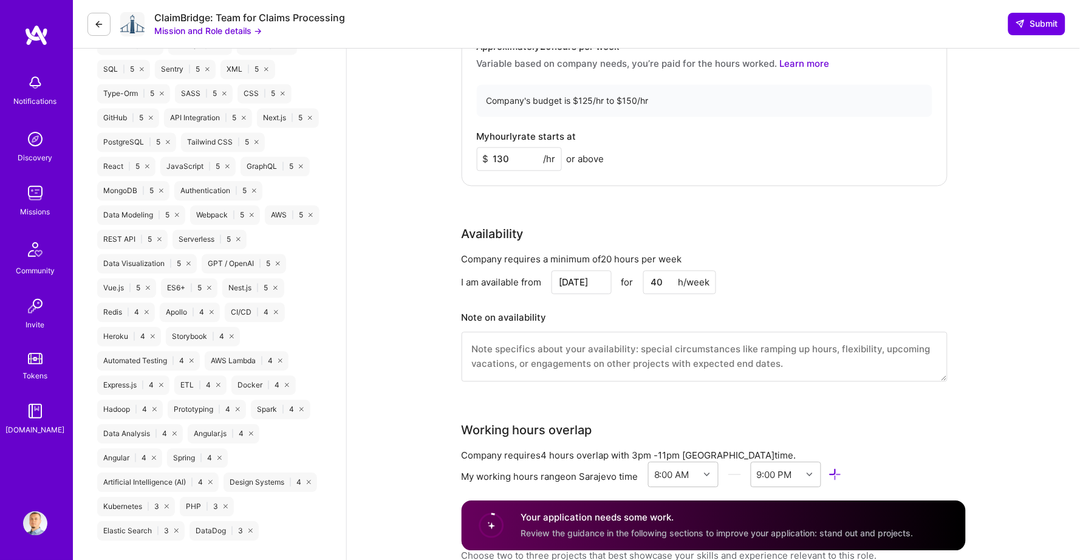
scroll to position [646, 0]
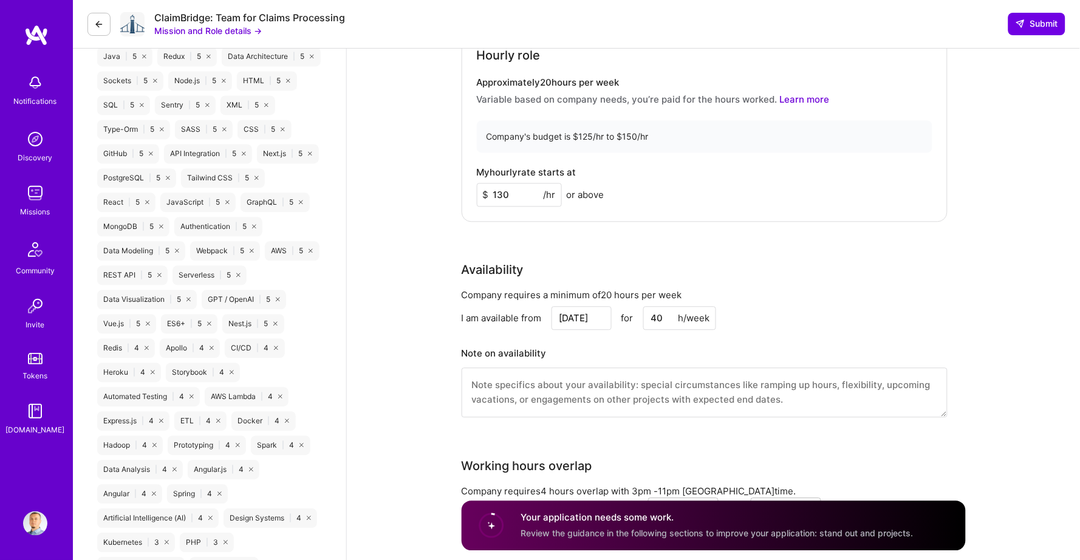
click at [514, 183] on input "130" at bounding box center [519, 195] width 85 height 24
type input "135"
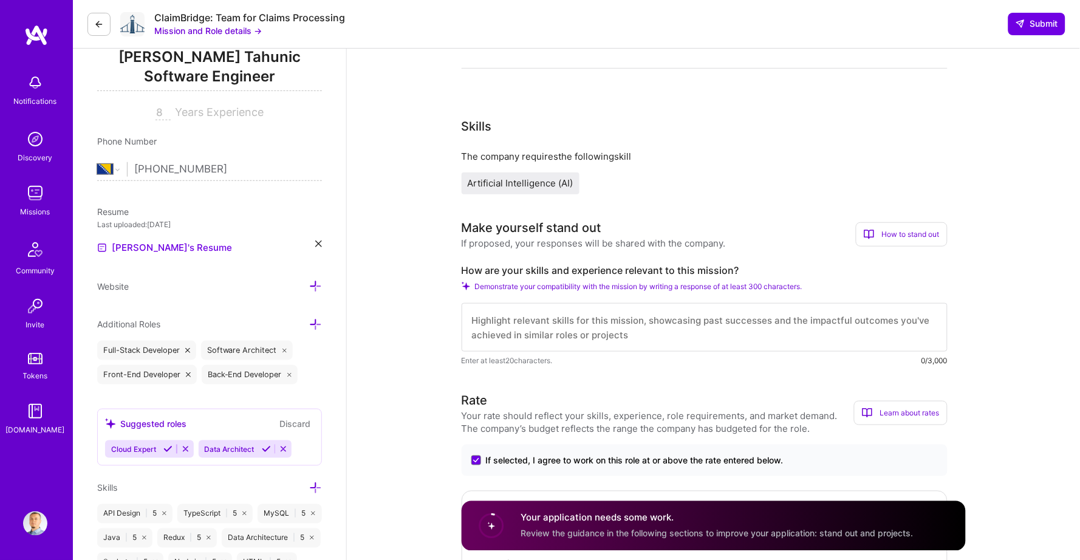
scroll to position [127, 0]
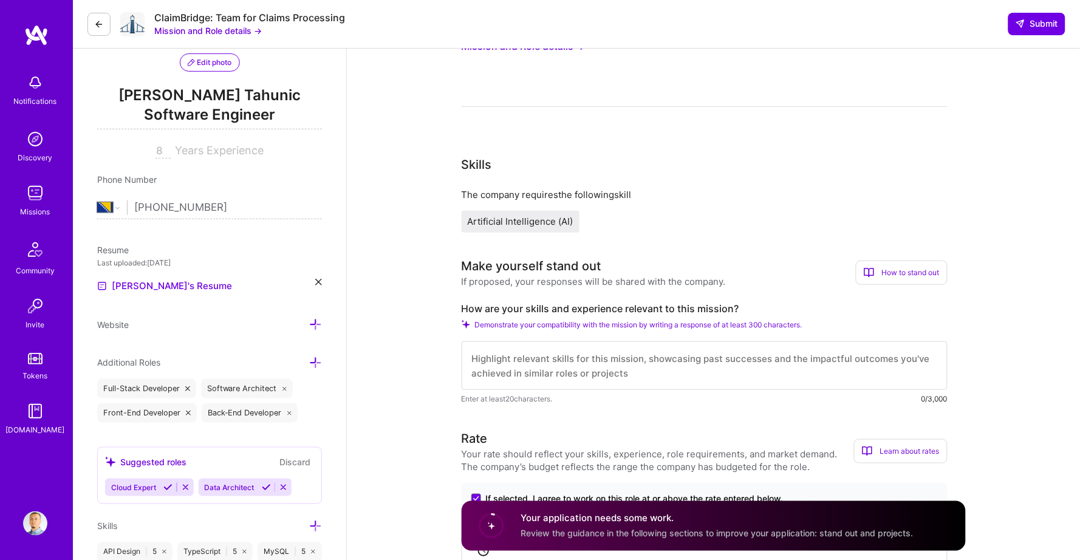
click at [496, 341] on textarea at bounding box center [705, 365] width 486 height 49
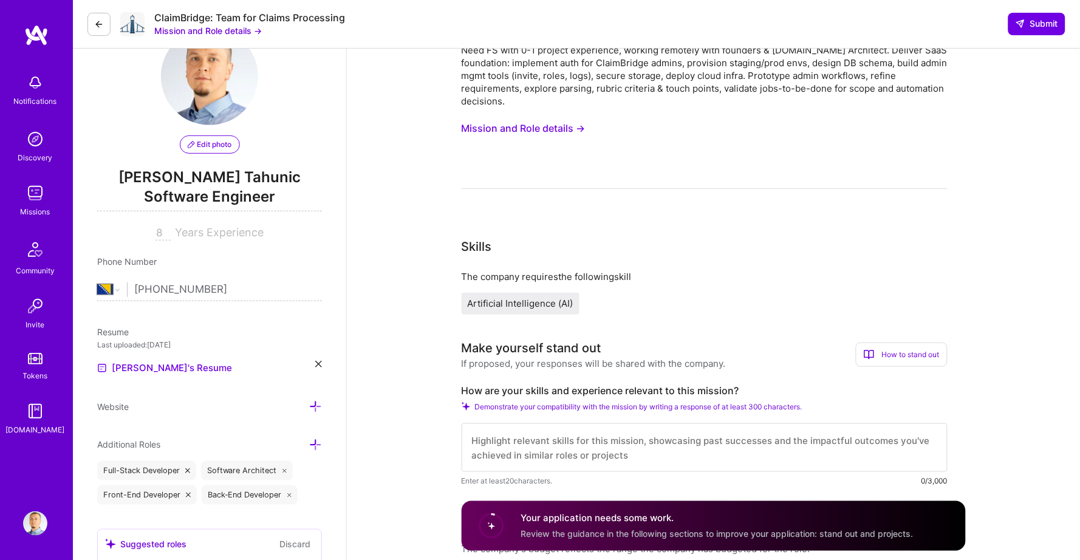
scroll to position [46, 0]
paste textarea "Hi, I'm a full stack engineer with experience across Big Tech and startups, com…"
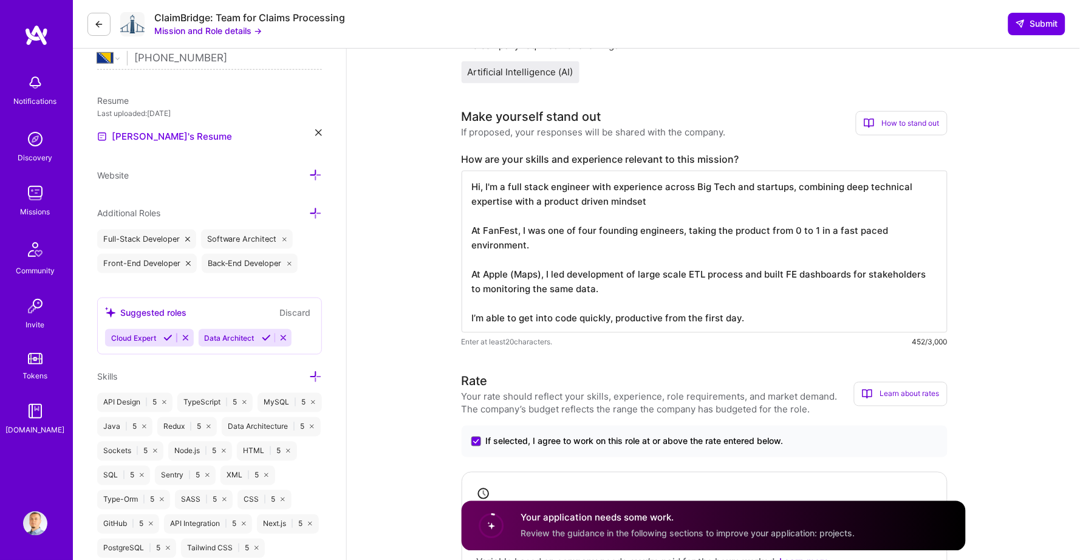
scroll to position [289, 0]
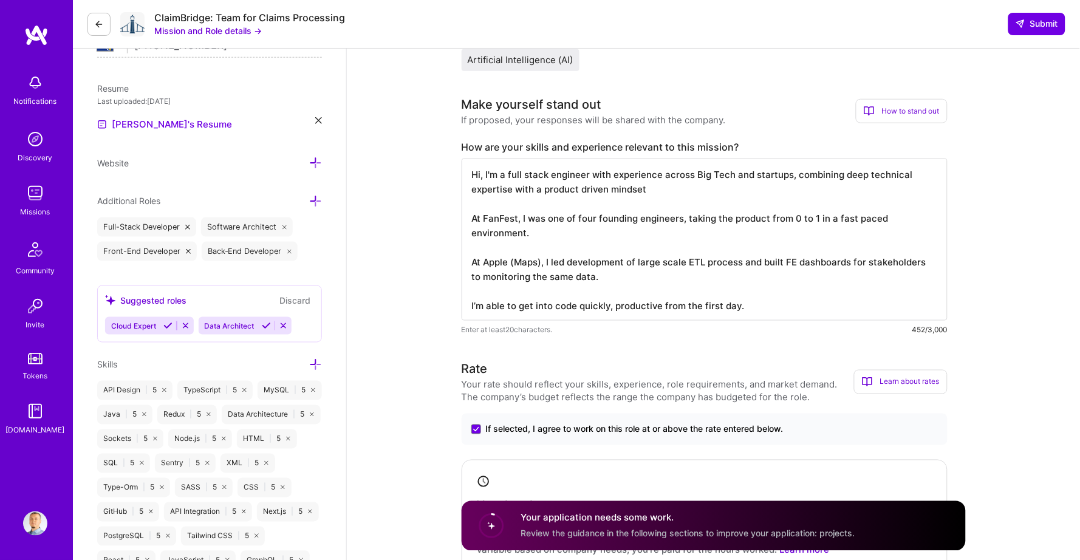
click at [607, 256] on textarea "Hi, I'm a full stack engineer with experience across Big Tech and startups, com…" at bounding box center [705, 240] width 486 height 162
click at [711, 230] on textarea "Hi, I'm a full stack engineer with experience across Big Tech and startups, com…" at bounding box center [705, 240] width 486 height 162
click at [686, 171] on textarea "Hi, I'm a full stack engineer with experience across Big Tech and startups, com…" at bounding box center [705, 240] width 486 height 162
click at [674, 185] on textarea "Hi, I'm a full stack engineer with experience across Big Tech and startups, com…" at bounding box center [705, 240] width 486 height 162
click at [579, 232] on textarea "Hi, I'm a full stack engineer with experience across Big Tech and startups, com…" at bounding box center [705, 240] width 486 height 162
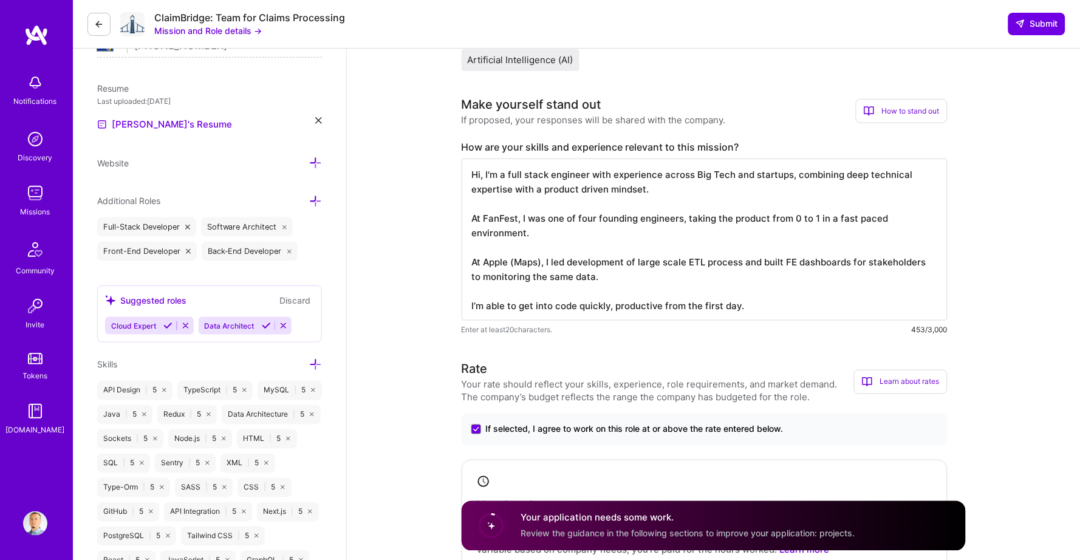
click at [569, 222] on textarea "Hi, I'm a full stack engineer with experience across Big Tech and startups, com…" at bounding box center [705, 240] width 486 height 162
click at [603, 268] on textarea "Hi, I'm a full stack engineer with experience across Big Tech and startups, com…" at bounding box center [705, 240] width 486 height 162
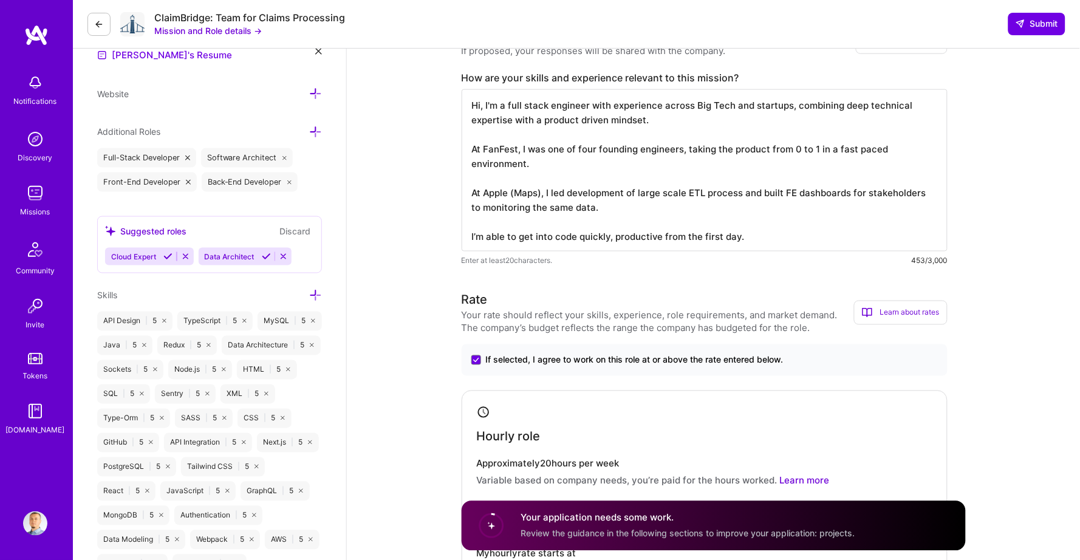
scroll to position [361, 0]
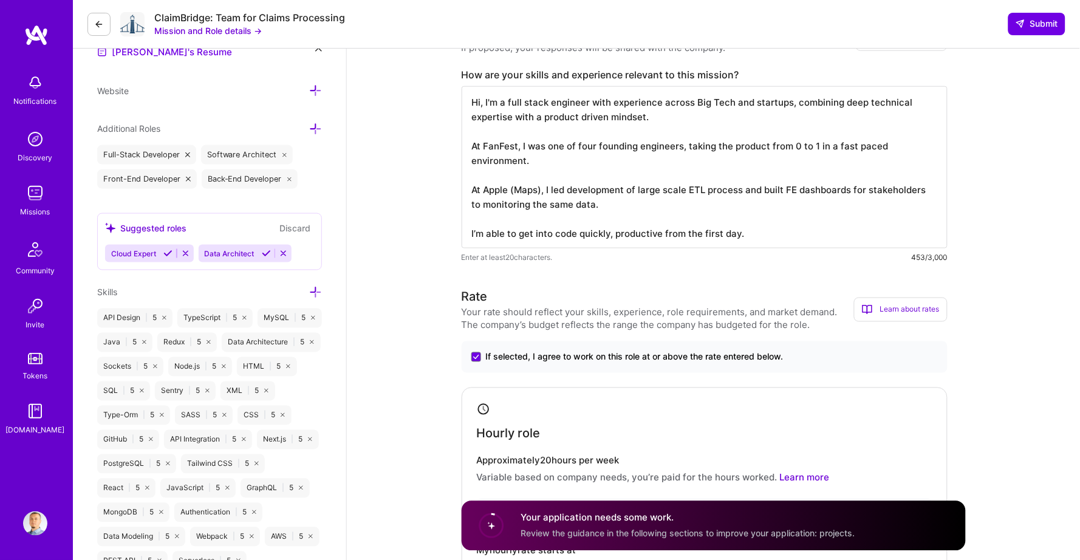
click at [518, 195] on textarea "Hi, I'm a full stack engineer with experience across Big Tech and startups, com…" at bounding box center [705, 167] width 486 height 162
click at [572, 193] on textarea "Hi, I'm a full stack engineer with experience across Big Tech and startups, com…" at bounding box center [705, 167] width 486 height 162
click at [604, 199] on textarea "Hi, I'm a full stack engineer with experience across Big Tech and startups, com…" at bounding box center [705, 167] width 486 height 162
click at [605, 192] on textarea "Hi, I'm a full stack engineer with experience across Big Tech and startups, com…" at bounding box center [705, 167] width 486 height 162
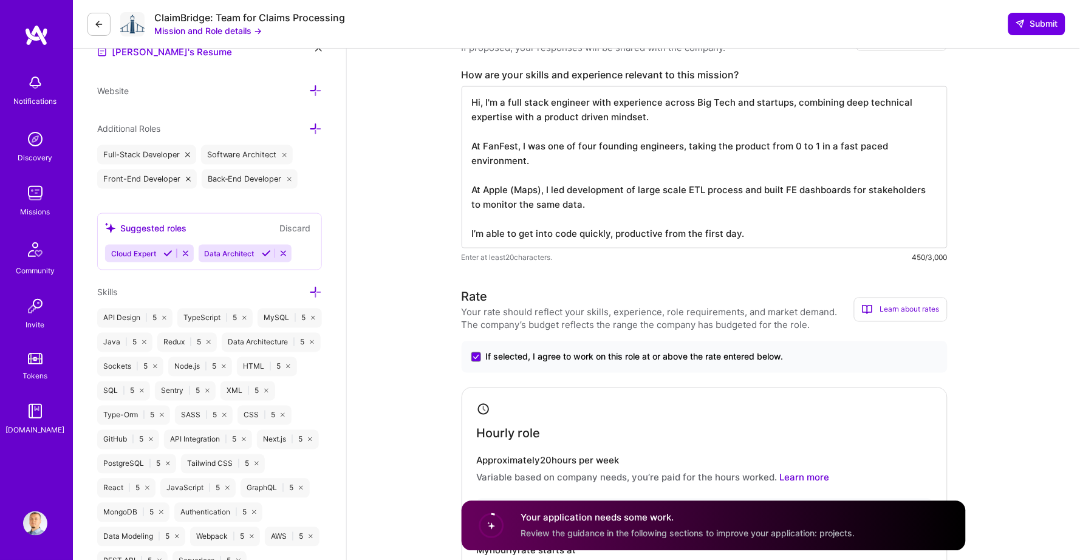
click at [672, 184] on textarea "Hi, I'm a full stack engineer with experience across Big Tech and startups, com…" at bounding box center [705, 167] width 486 height 162
click at [661, 191] on textarea "Hi, I'm a full stack engineer with experience across Big Tech and startups, com…" at bounding box center [705, 167] width 486 height 162
click at [799, 179] on textarea "Hi, I'm a full stack engineer with experience across Big Tech and startups, com…" at bounding box center [705, 167] width 486 height 162
click at [791, 189] on textarea "Hi, I'm a full stack engineer with experience across Big Tech and startups, com…" at bounding box center [705, 167] width 486 height 162
click at [785, 181] on textarea "Hi, I'm a full stack engineer with experience across Big Tech and startups, com…" at bounding box center [705, 167] width 486 height 162
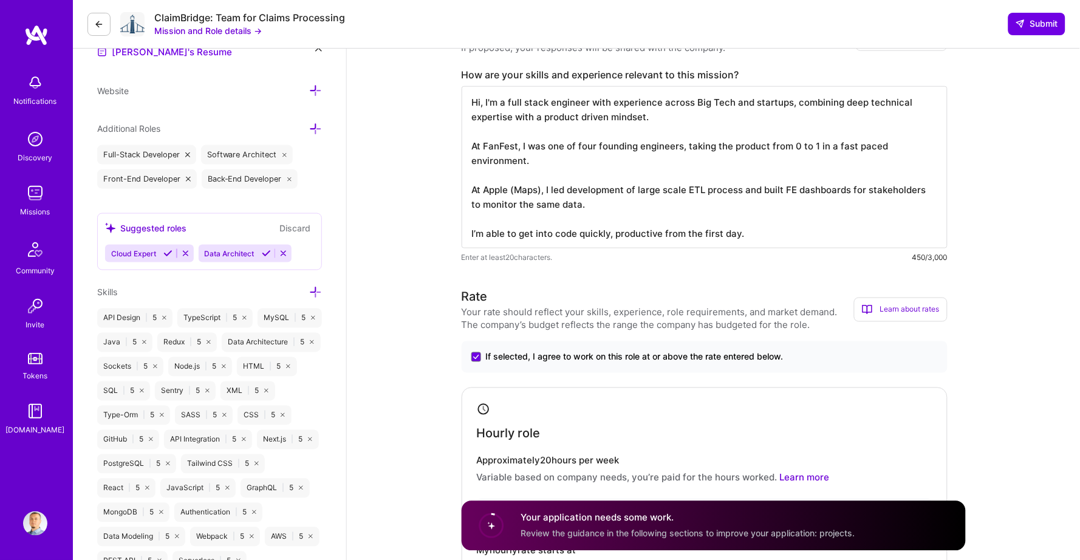
click at [785, 181] on textarea "Hi, I'm a full stack engineer with experience across Big Tech and startups, com…" at bounding box center [705, 167] width 486 height 162
click at [677, 194] on textarea "Hi, I'm a full stack engineer with experience across Big Tech and startups, com…" at bounding box center [705, 167] width 486 height 162
click at [771, 194] on textarea "Hi, I'm a full stack engineer with experience across Big Tech and startups, com…" at bounding box center [705, 167] width 486 height 162
click at [750, 188] on textarea "Hi, I'm a full stack engineer with experience across Big Tech and startups, com…" at bounding box center [705, 167] width 486 height 162
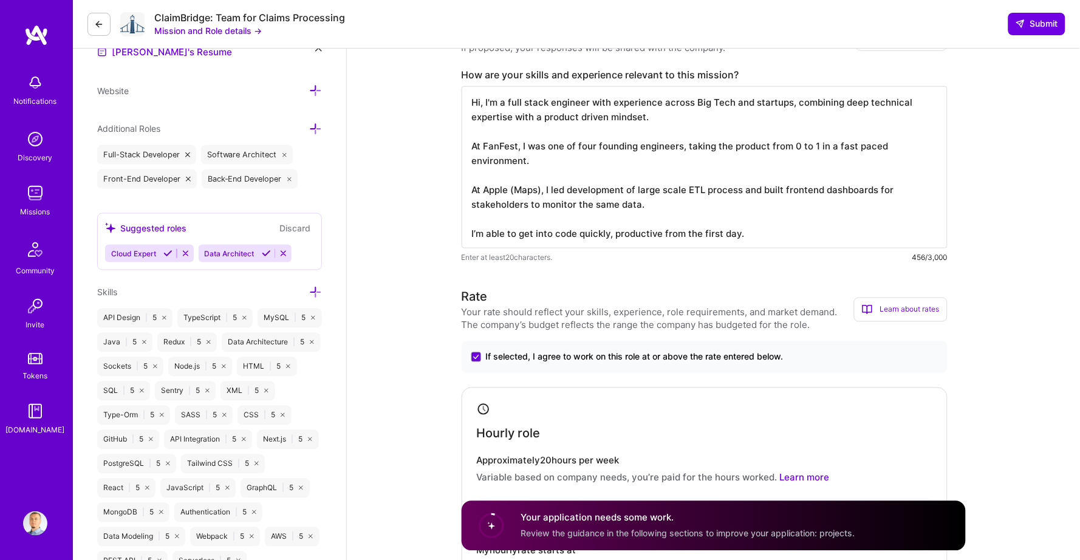
click at [711, 191] on textarea "Hi, I'm a full stack engineer with experience across Big Tech and startups, com…" at bounding box center [705, 167] width 486 height 162
click at [694, 193] on textarea "Hi, I'm a full stack engineer with experience across Big Tech and startups, com…" at bounding box center [705, 167] width 486 height 162
click at [657, 199] on textarea "Hi, I'm a full stack engineer with experience across Big Tech and startups, com…" at bounding box center [705, 167] width 486 height 162
click at [640, 214] on textarea "Hi, I'm a full stack engineer with experience across Big Tech and startups, com…" at bounding box center [705, 167] width 486 height 162
click at [643, 227] on textarea "Hi, I'm a full stack engineer with experience across Big Tech and startups, com…" at bounding box center [705, 167] width 486 height 162
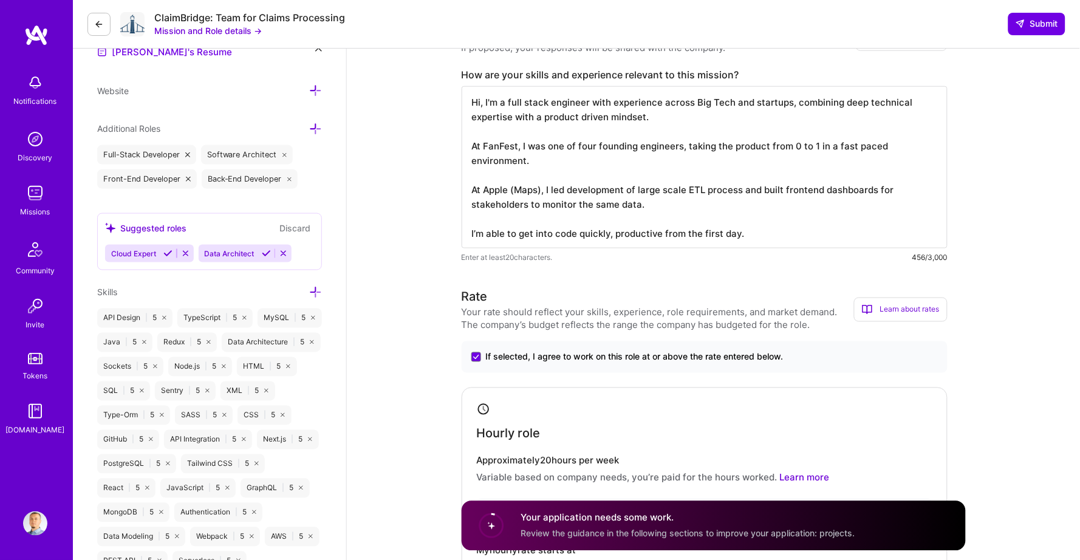
click at [612, 220] on textarea "Hi, I'm a full stack engineer with experience across Big Tech and startups, com…" at bounding box center [705, 167] width 486 height 162
click at [479, 221] on textarea "Hi, I'm a full stack engineer with experience across Big Tech and startups, com…" at bounding box center [705, 167] width 486 height 162
click at [515, 216] on textarea "Hi, I'm a full stack engineer with experience across Big Tech and startups, com…" at bounding box center [705, 167] width 486 height 162
click at [553, 225] on textarea "Hi, I'm a full stack engineer with experience across Big Tech and startups, com…" at bounding box center [705, 167] width 486 height 162
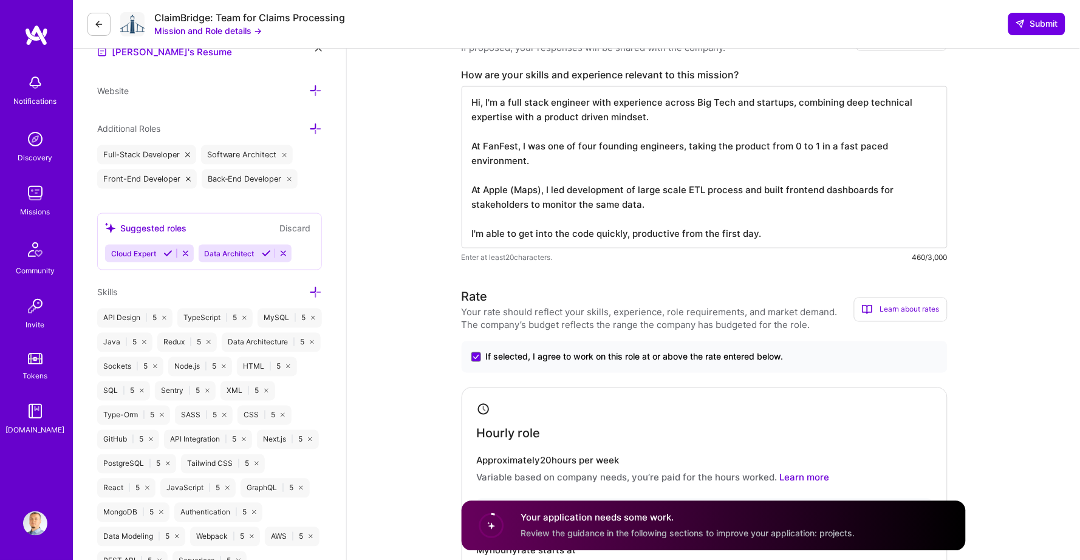
click at [770, 224] on textarea "Hi, I'm a full stack engineer with experience across Big Tech and startups, com…" at bounding box center [705, 167] width 486 height 162
click at [728, 104] on textarea "Hi, I'm a full stack engineer with experience across Big Tech and startups, com…" at bounding box center [705, 167] width 486 height 162
paste textarea "I can quickly take ownership of the code, productive from the first day. I foll…"
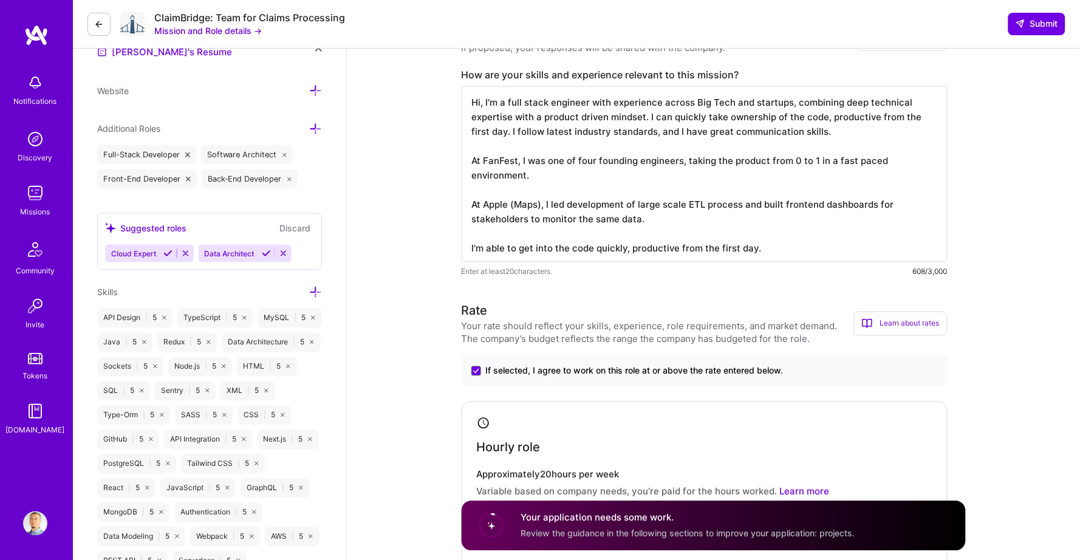
click at [829, 128] on textarea "Hi, I'm a full stack engineer with experience across Big Tech and startups, com…" at bounding box center [705, 174] width 486 height 176
click at [695, 122] on textarea "Hi, I'm a full stack engineer with experience across Big Tech and startups, com…" at bounding box center [705, 174] width 486 height 176
click at [632, 135] on textarea "Hi, I'm a full stack engineer with experience across Big Tech and startups, com…" at bounding box center [705, 174] width 486 height 176
click at [616, 235] on textarea "Hi, I'm a full stack engineer with experience across Big Tech and startups, com…" at bounding box center [705, 174] width 486 height 176
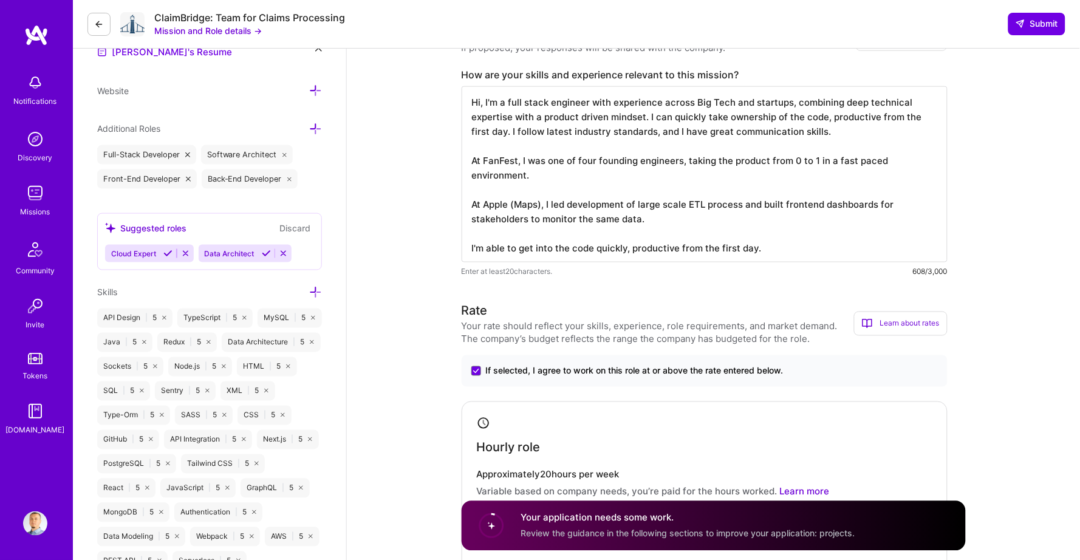
click at [616, 235] on textarea "Hi, I'm a full stack engineer with experience across Big Tech and startups, com…" at bounding box center [705, 174] width 486 height 176
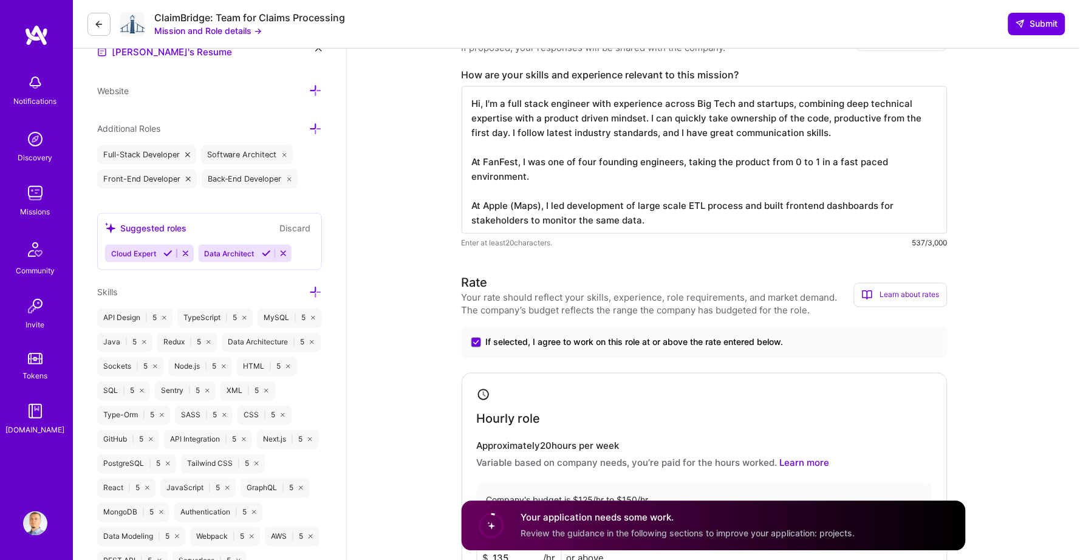
click at [694, 126] on textarea "Hi, I'm a full stack engineer with experience across Big Tech and startups, com…" at bounding box center [705, 160] width 486 height 148
click at [637, 160] on textarea "Hi, I'm a full stack engineer with experience across Big Tech and startups, com…" at bounding box center [705, 160] width 486 height 148
click at [606, 209] on textarea "Hi, I'm a full stack engineer with experience across Big Tech and startups, com…" at bounding box center [705, 160] width 486 height 148
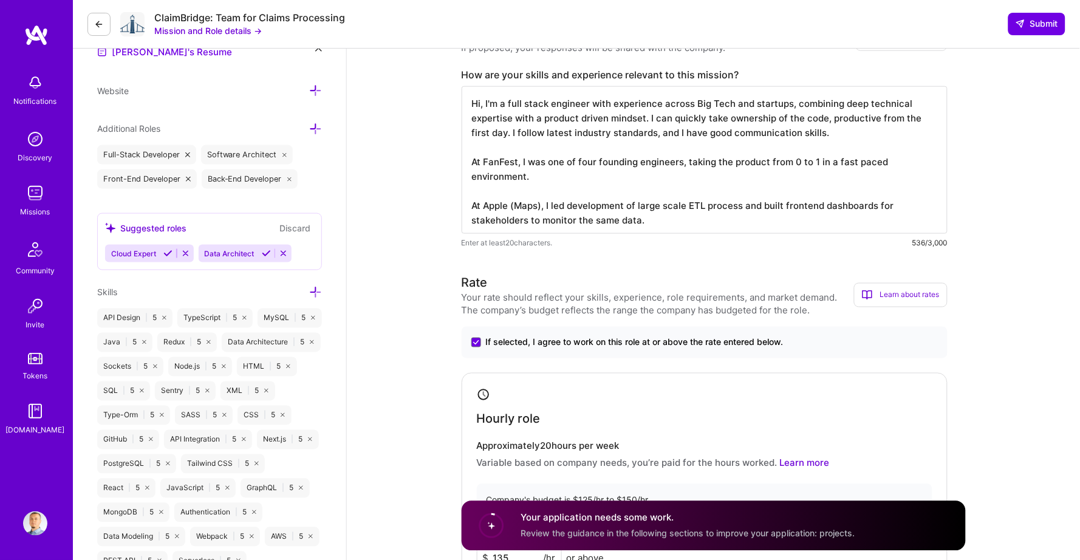
click at [606, 209] on textarea "Hi, I'm a full stack engineer with experience across Big Tech and startups, com…" at bounding box center [705, 160] width 486 height 148
click at [694, 213] on textarea "Hi, I'm a full stack engineer with experience across Big Tech and startups, com…" at bounding box center [705, 160] width 486 height 148
type textarea "Hi, I'm a full stack engineer with experience across Big Tech and startups, com…"
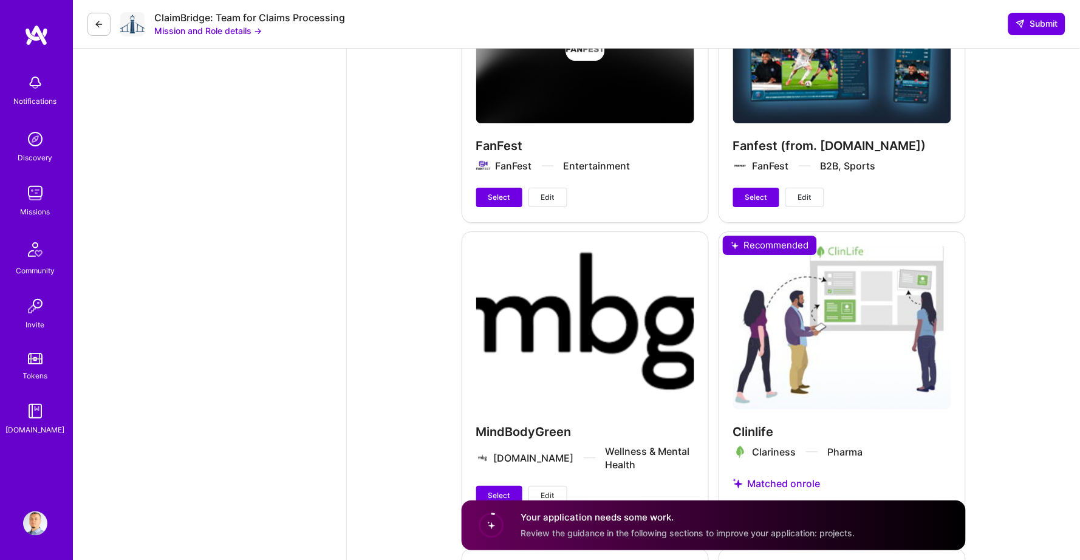
scroll to position [2419, 0]
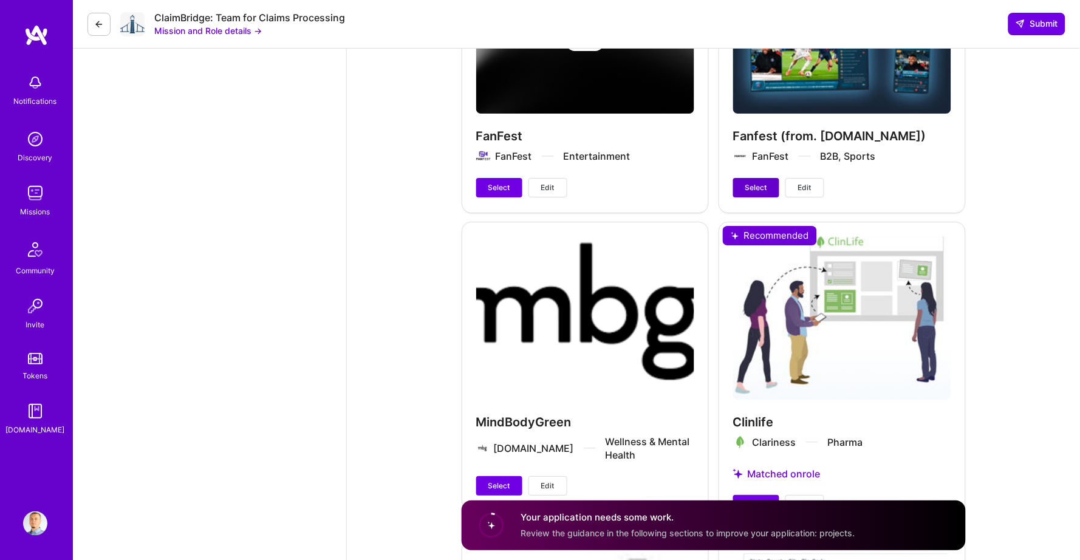
click at [751, 178] on button "Select" at bounding box center [756, 187] width 46 height 19
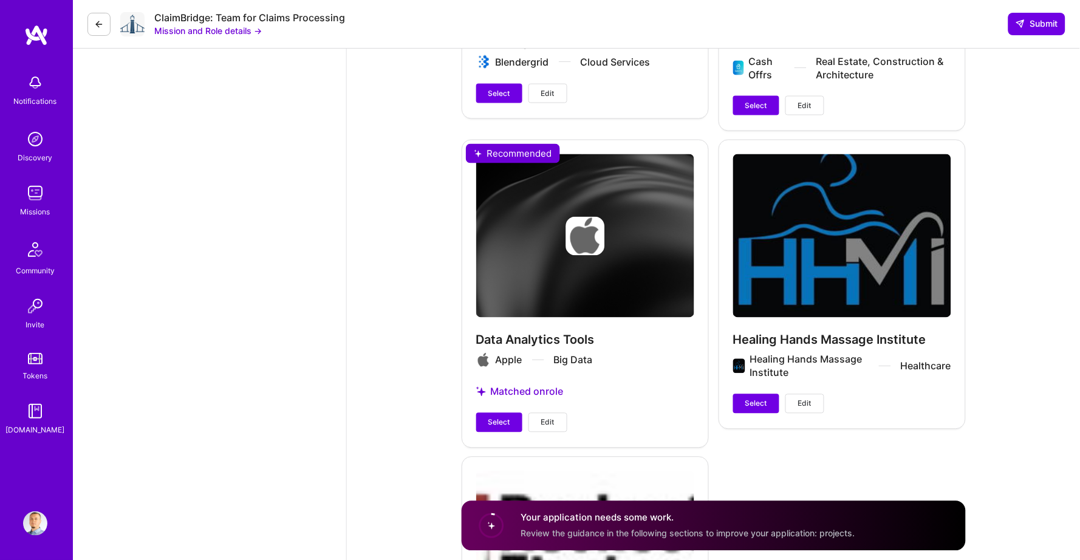
scroll to position [3119, 0]
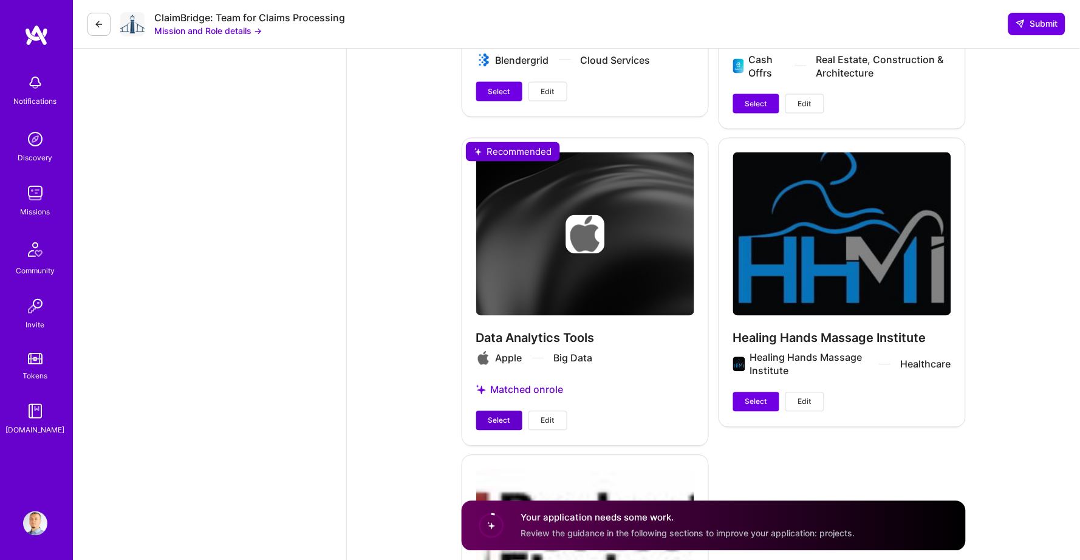
click at [501, 415] on span "Select" at bounding box center [499, 420] width 22 height 11
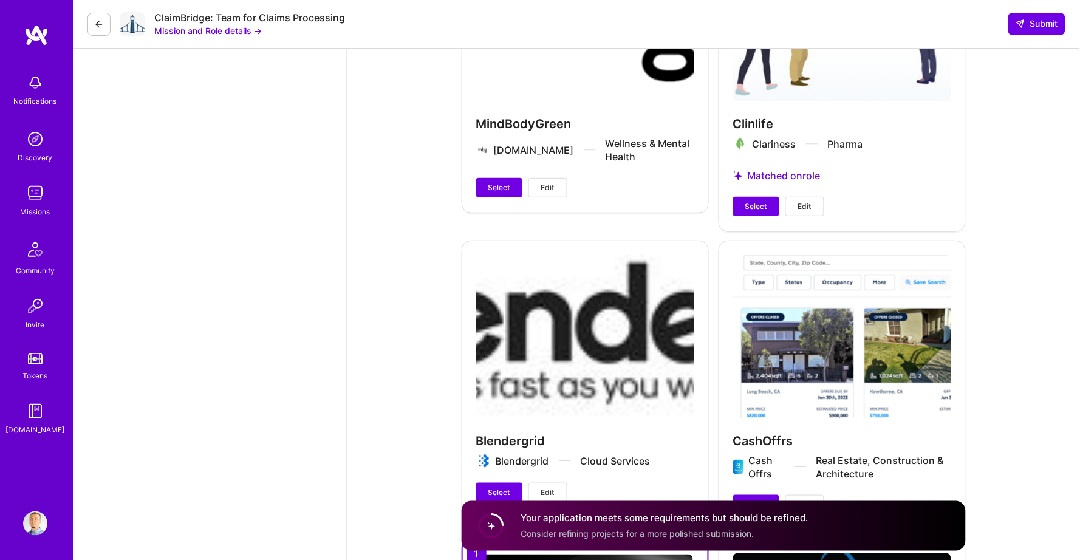
scroll to position [2582, 0]
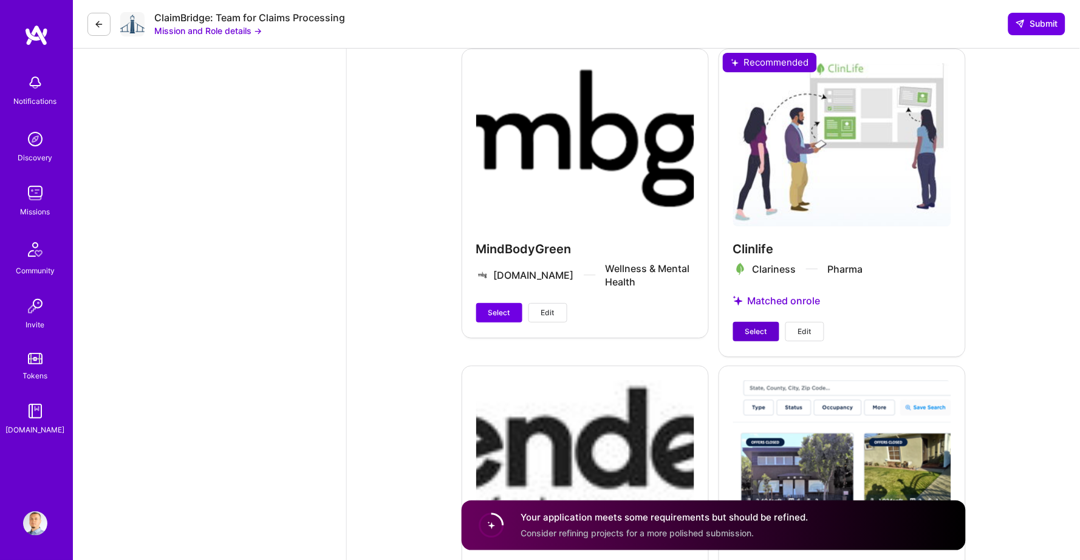
click at [750, 326] on span "Select" at bounding box center [756, 331] width 22 height 11
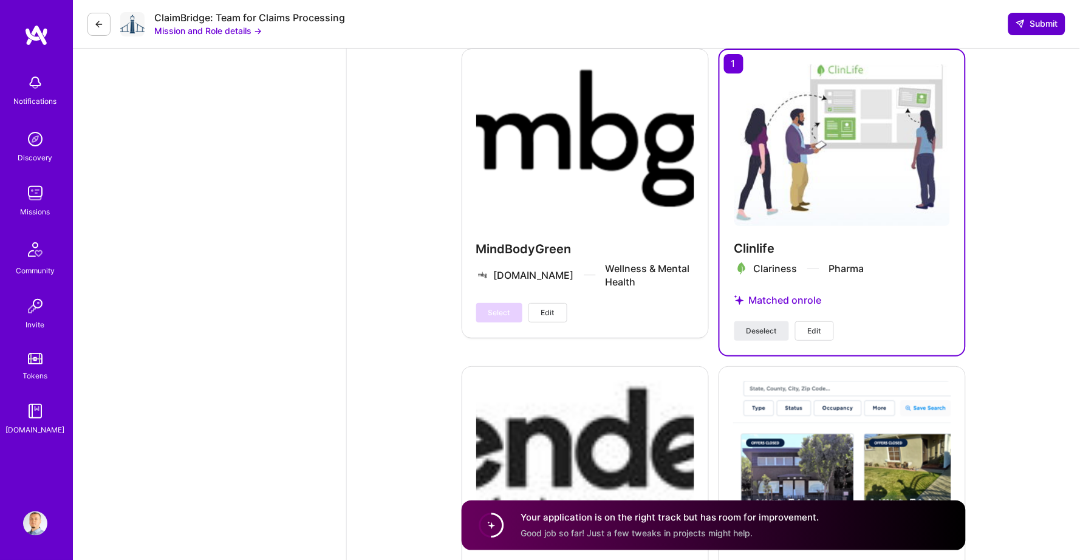
click at [1036, 22] on span "Submit" at bounding box center [1037, 24] width 43 height 12
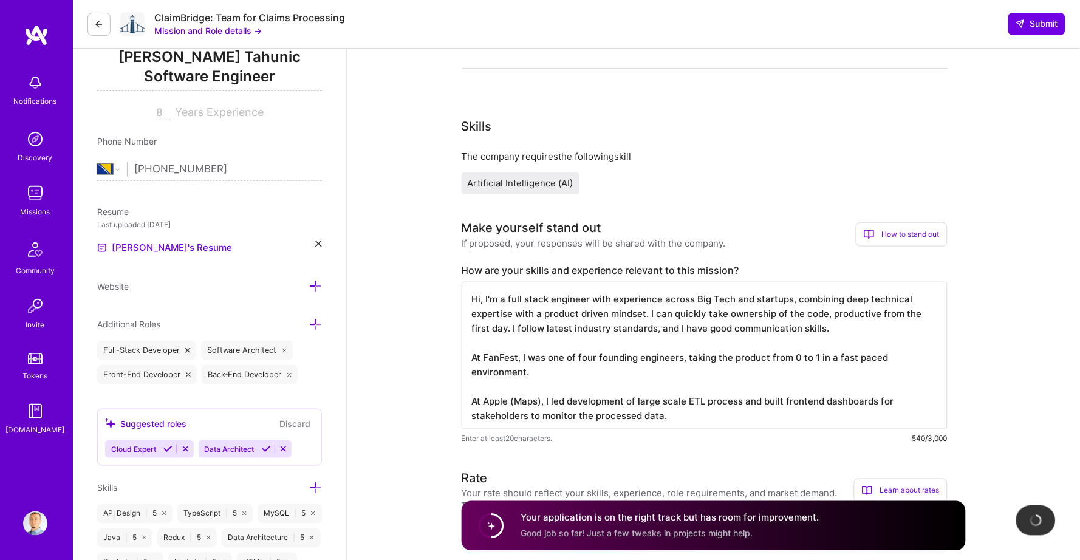
scroll to position [0, 0]
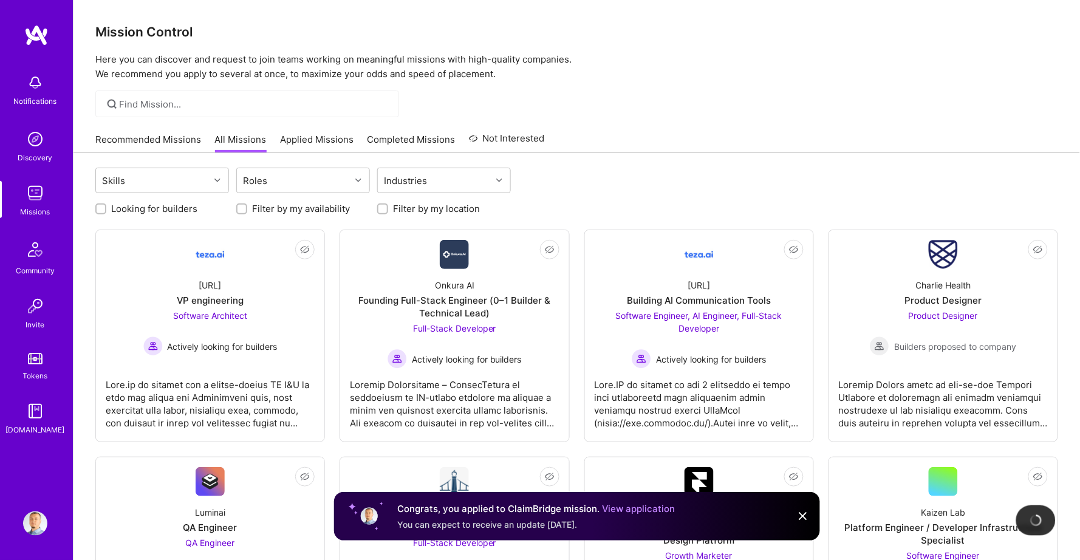
click at [309, 135] on link "Applied Missions" at bounding box center [316, 143] width 73 height 20
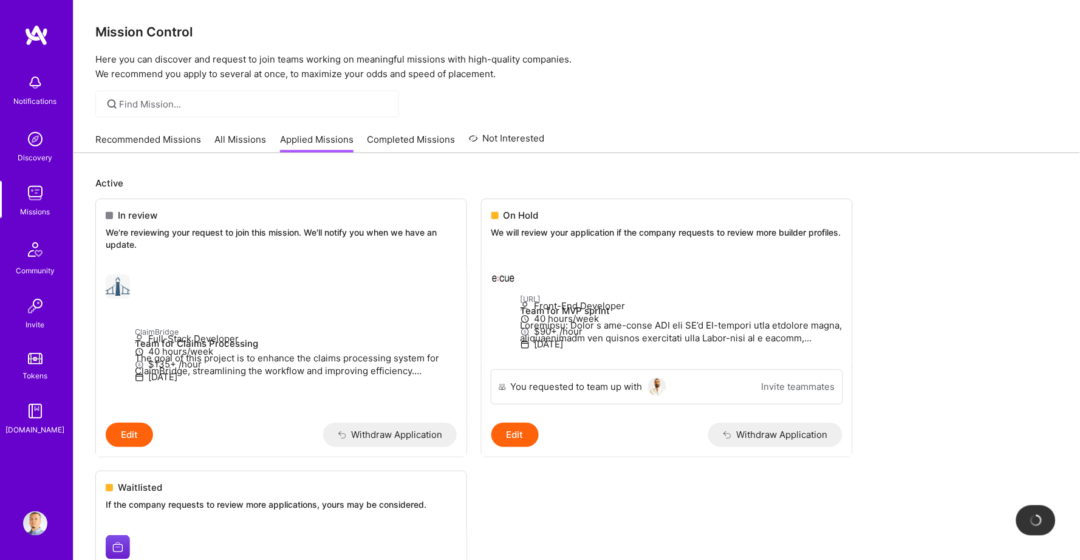
click at [472, 186] on p "Active" at bounding box center [576, 183] width 963 height 13
click at [150, 138] on link "Recommended Missions" at bounding box center [148, 143] width 106 height 20
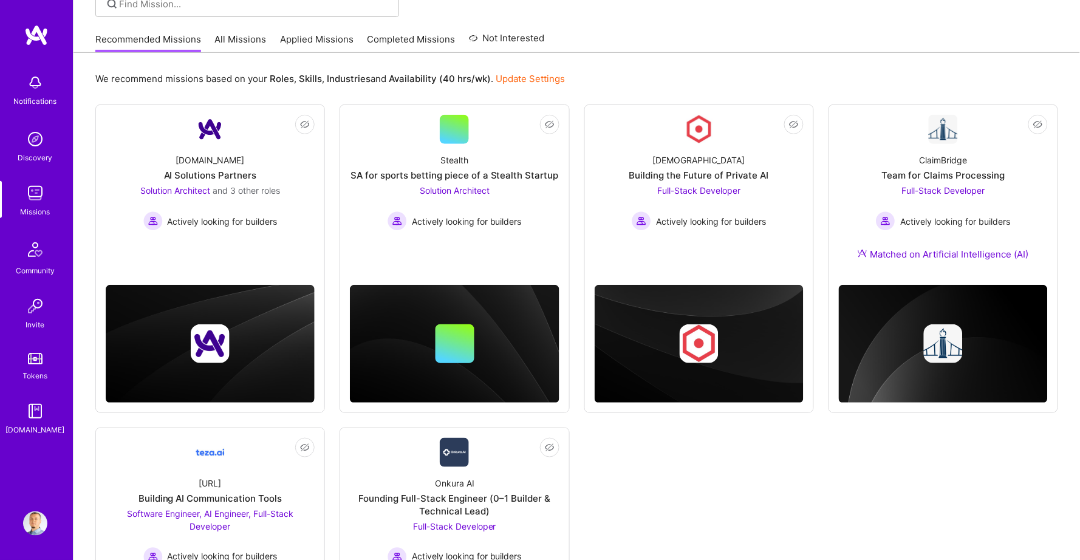
scroll to position [110, 0]
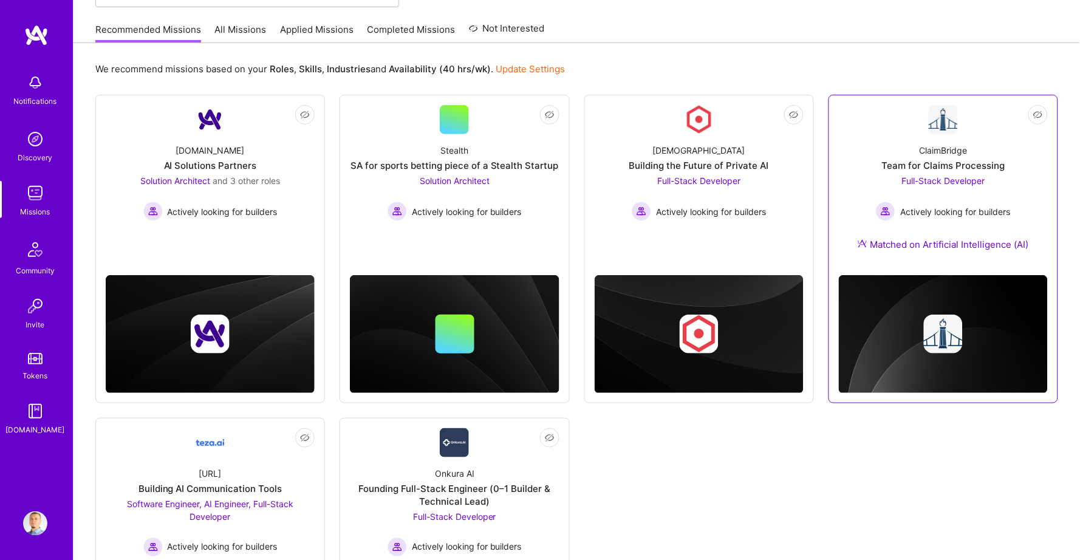
click at [918, 246] on div "Matched on Artificial Intelligence (AI)" at bounding box center [943, 244] width 171 height 13
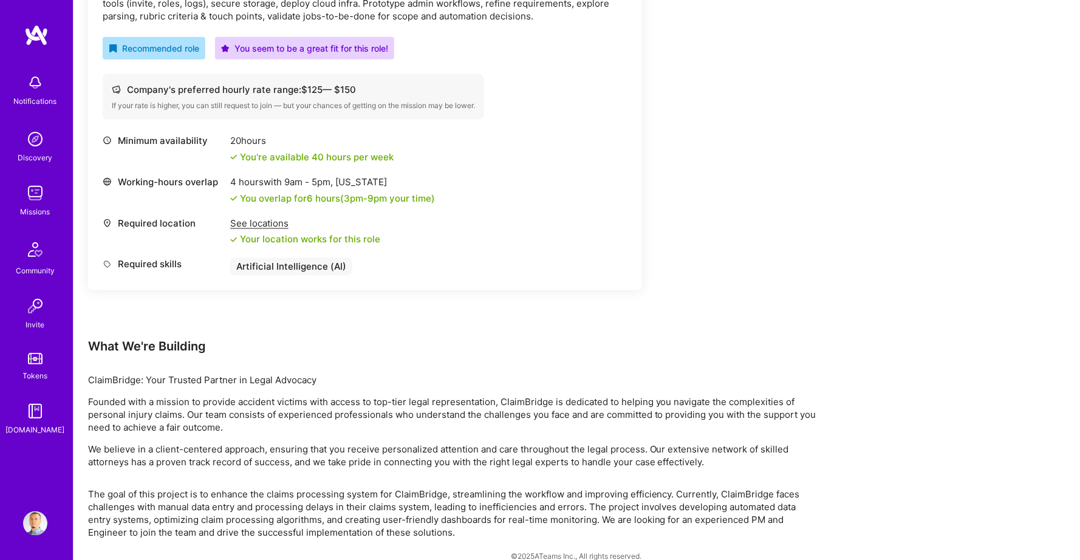
scroll to position [428, 0]
click at [407, 397] on p "Founded with a mission to provide accident victims with access to top-tier lega…" at bounding box center [452, 416] width 729 height 38
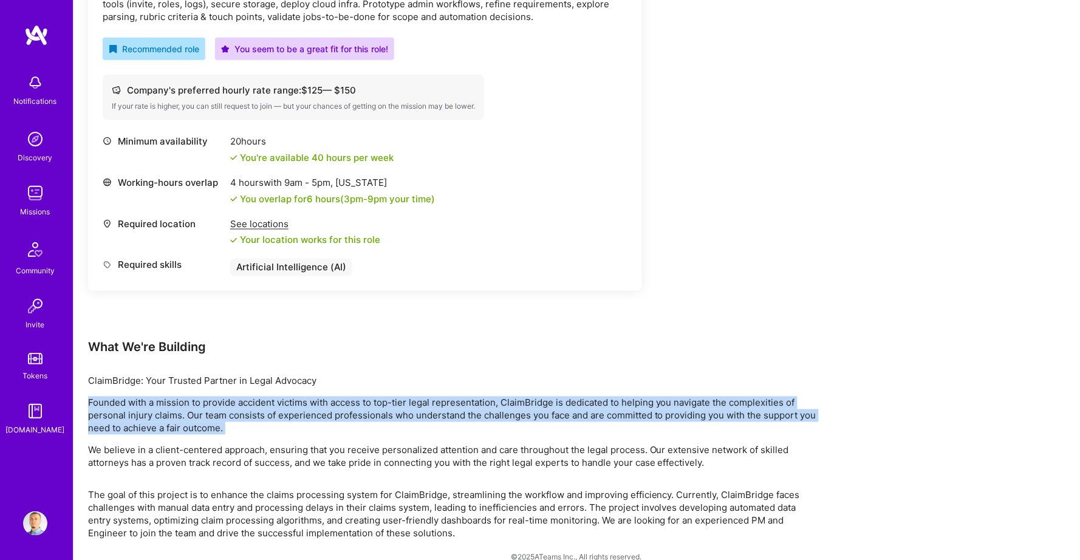
click at [407, 397] on p "Founded with a mission to provide accident victims with access to top-tier lega…" at bounding box center [452, 416] width 729 height 38
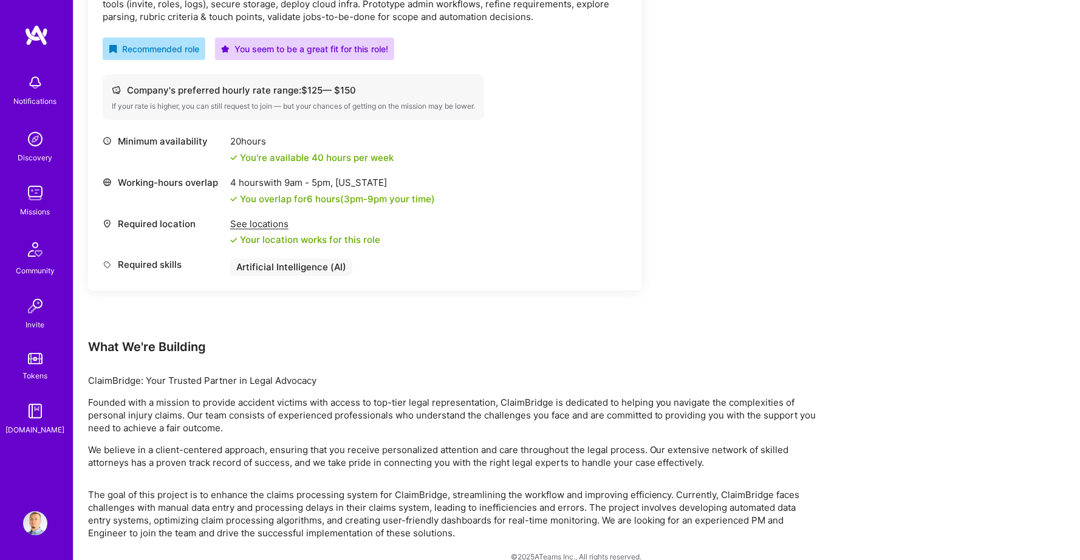
click at [388, 406] on p "Founded with a mission to provide accident victims with access to top-tier lega…" at bounding box center [452, 416] width 729 height 38
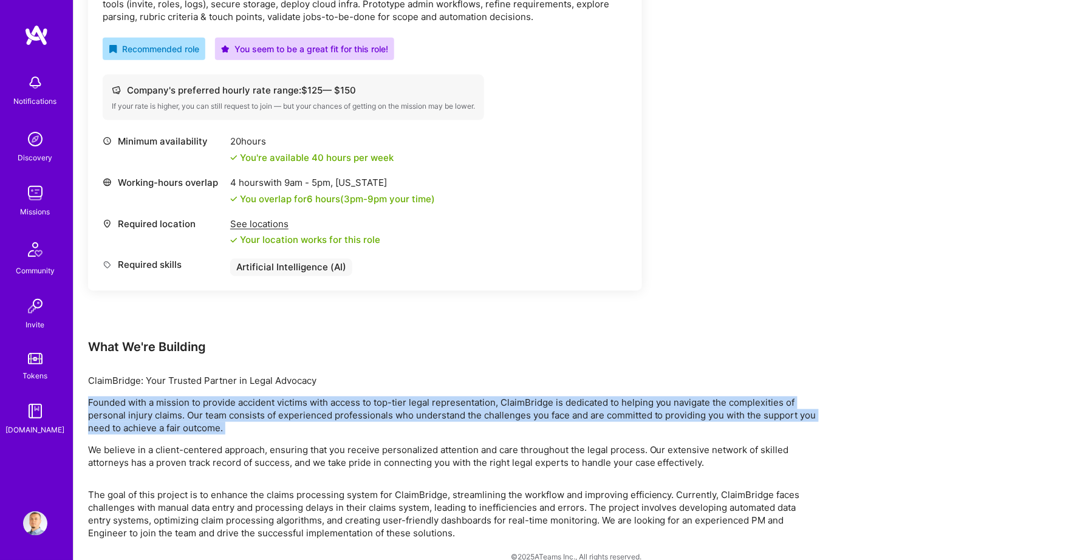
click at [388, 406] on p "Founded with a mission to provide accident victims with access to top-tier lega…" at bounding box center [452, 416] width 729 height 38
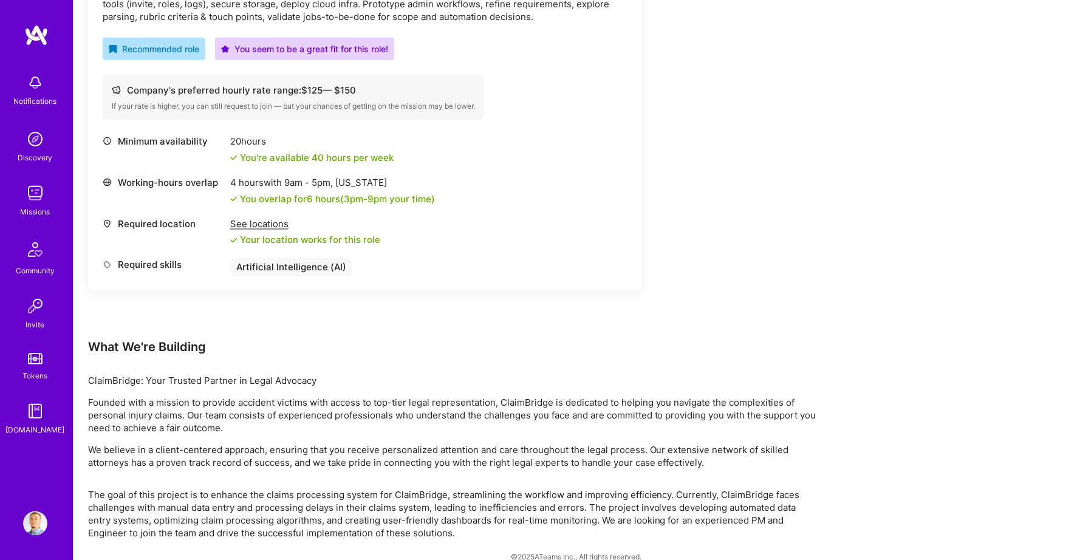
click at [422, 406] on p "Founded with a mission to provide accident victims with access to top-tier lega…" at bounding box center [452, 416] width 729 height 38
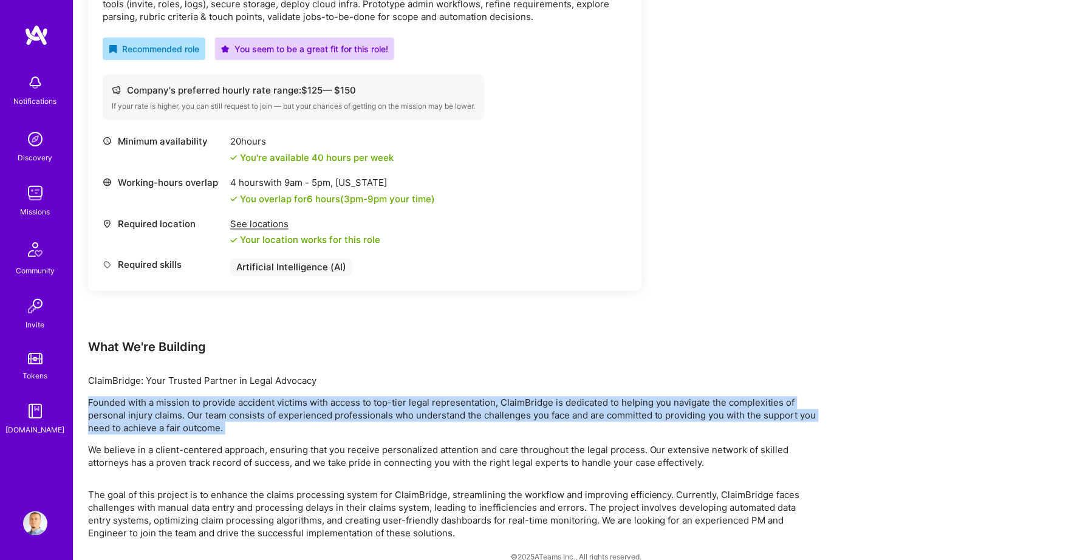
click at [422, 406] on p "Founded with a mission to provide accident victims with access to top-tier lega…" at bounding box center [452, 416] width 729 height 38
click at [461, 404] on p "Founded with a mission to provide accident victims with access to top-tier lega…" at bounding box center [452, 416] width 729 height 38
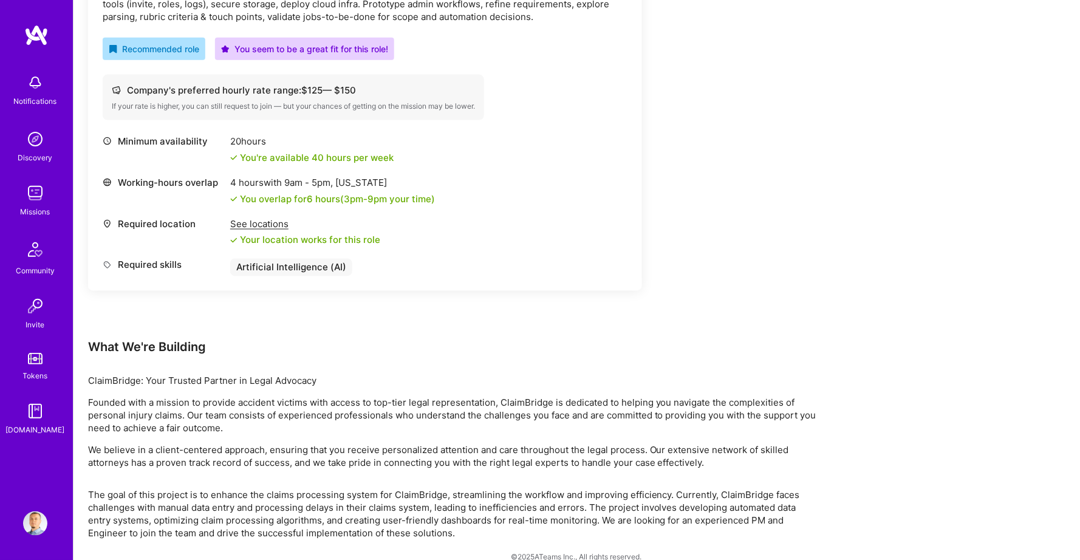
click at [650, 118] on div "Earn tokens for inviting a new [PERSON_NAME] to this mission Do you know the pe…" at bounding box center [452, 145] width 729 height 790
click at [751, 462] on div "Earn tokens for inviting a new [PERSON_NAME] to this mission Do you know the pe…" at bounding box center [452, 145] width 729 height 790
click at [747, 456] on div "Earn tokens for inviting a new [PERSON_NAME] to this mission Do you know the pe…" at bounding box center [452, 145] width 729 height 790
click at [556, 375] on p "ClaimBridge: Your Trusted Partner in Legal Advocacy" at bounding box center [452, 381] width 729 height 13
